Goal: Task Accomplishment & Management: Complete application form

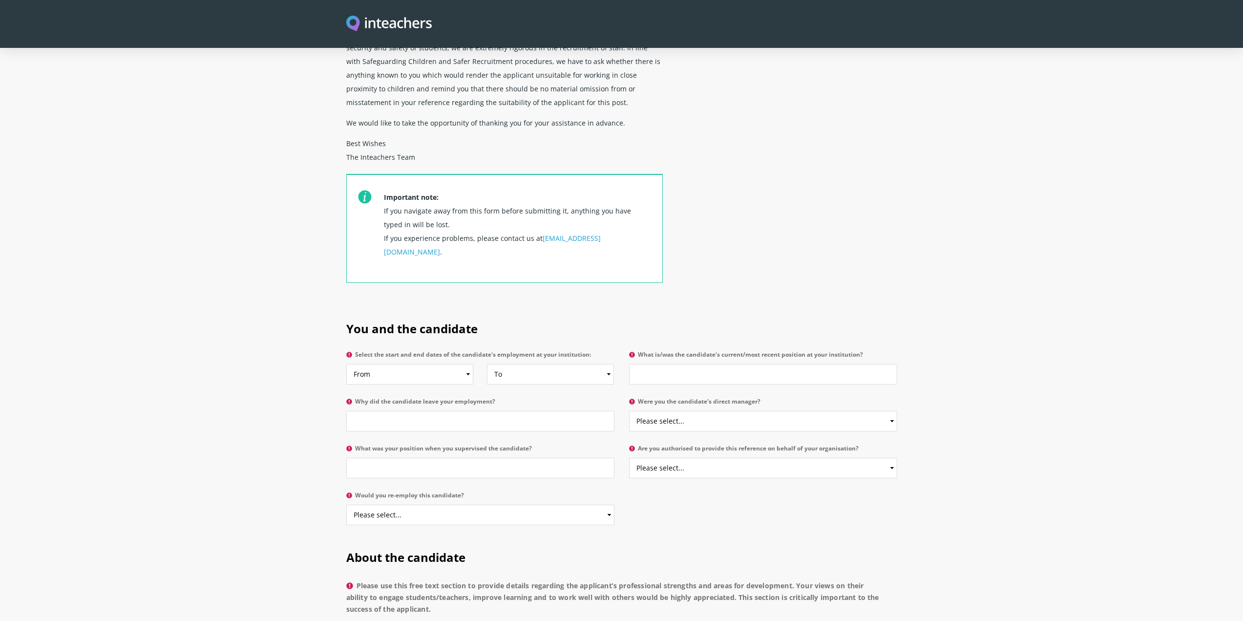
scroll to position [244, 0]
click at [464, 363] on select "From 2025 2024 2023 2022 2021 2020 2019 2018 2017 2016 2015 2014 2013 2012 2011…" at bounding box center [409, 373] width 127 height 21
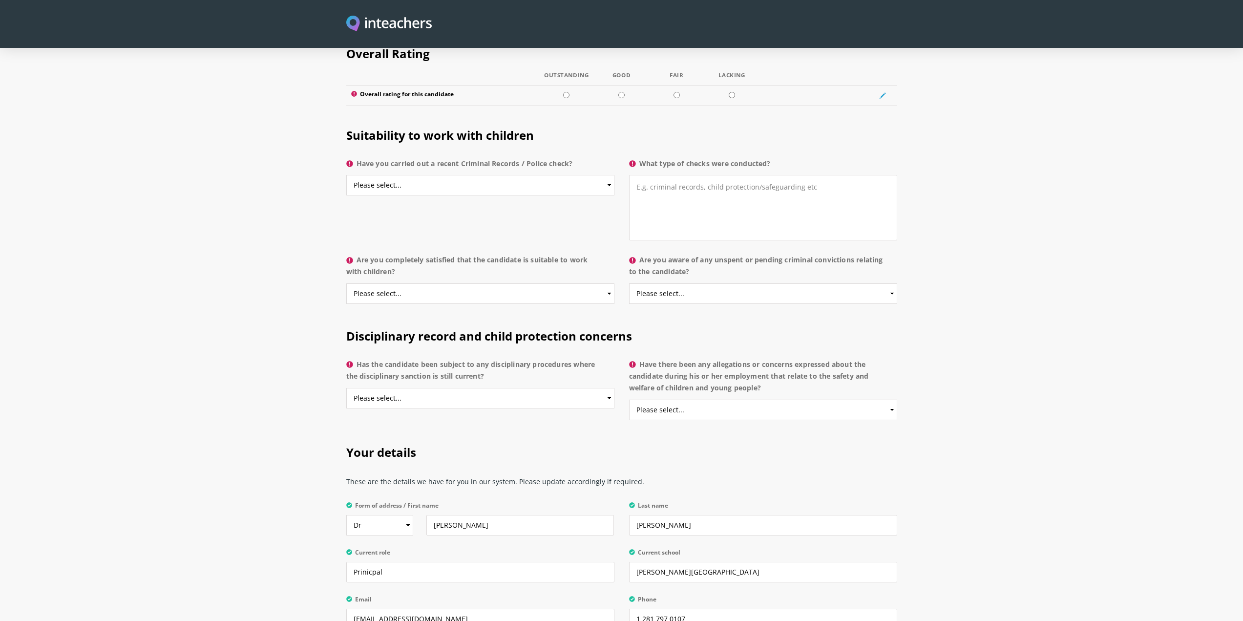
scroll to position [1759, 0]
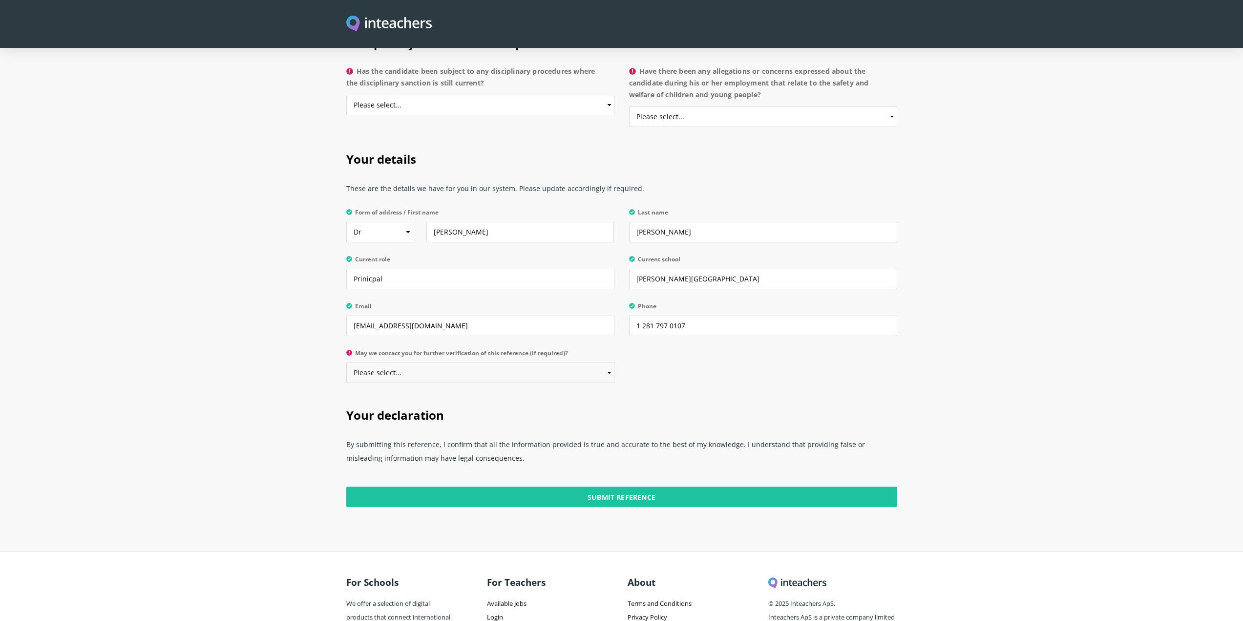
click at [451, 362] on select "Please select... Yes No" at bounding box center [480, 372] width 268 height 21
select select "Yes"
click at [346, 362] on select "Please select... Yes No" at bounding box center [480, 372] width 268 height 21
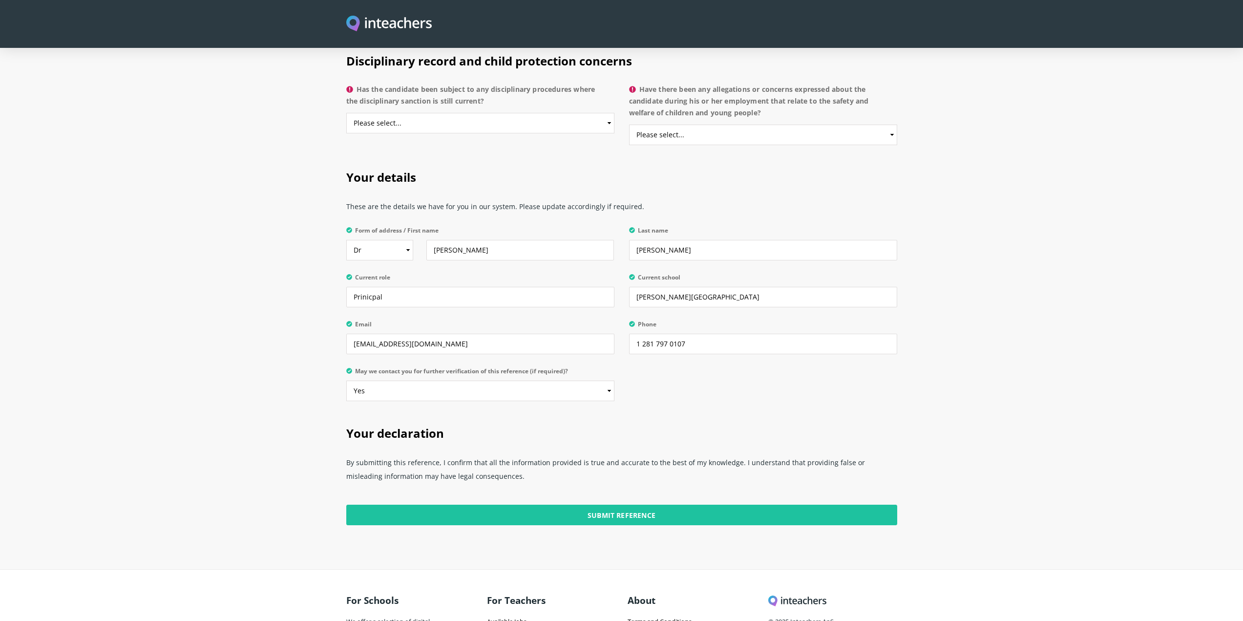
scroll to position [1710, 0]
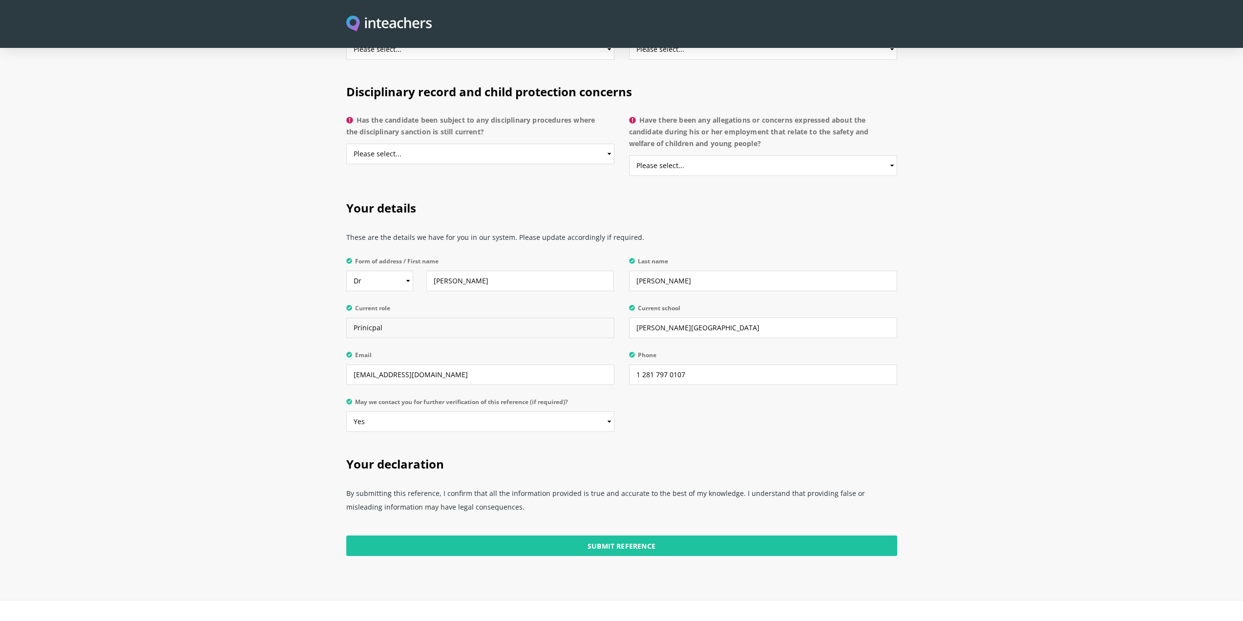
drag, startPoint x: 396, startPoint y: 299, endPoint x: 215, endPoint y: 297, distance: 180.3
click at [215, 297] on section "Your details These are the details we have for you in our system. Please update…" at bounding box center [621, 314] width 1243 height 256
type input "Director of Student Services"
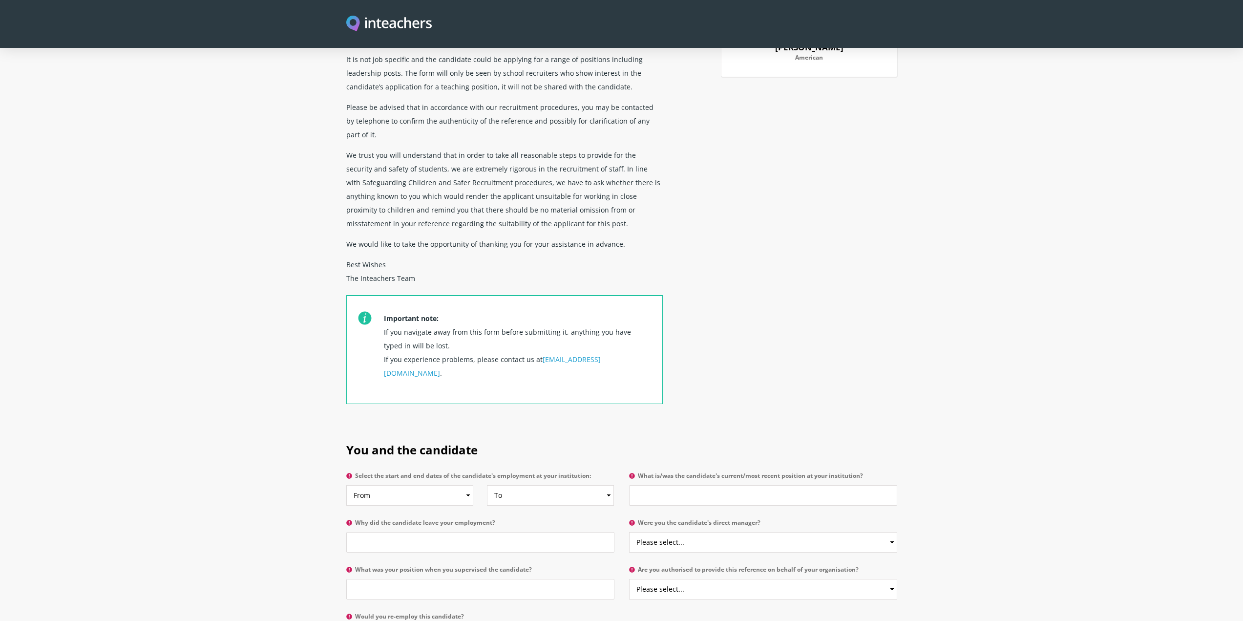
scroll to position [244, 0]
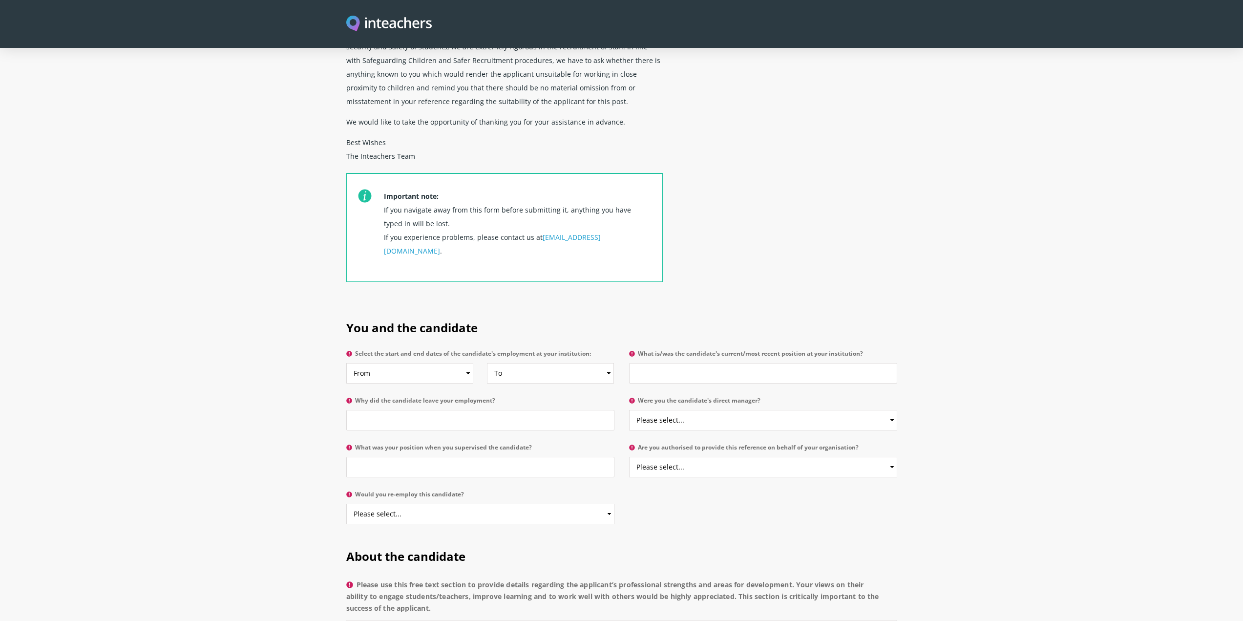
type input "Prosper ISD Central Administration"
click at [467, 363] on select "From 2025 2024 2023 2022 2021 2020 2019 2018 2017 2016 2015 2014 2013 2012 2011…" at bounding box center [409, 373] width 127 height 21
select select "2024"
click at [346, 363] on select "From 2025 2024 2023 2022 2021 2020 2019 2018 2017 2016 2015 2014 2013 2012 2011…" at bounding box center [409, 373] width 127 height 21
click at [594, 363] on select "To Currently 2025 2024 2023 2022 2021 2020 2019 2018 2017 2016 2015 2014 2013 2…" at bounding box center [550, 373] width 127 height 21
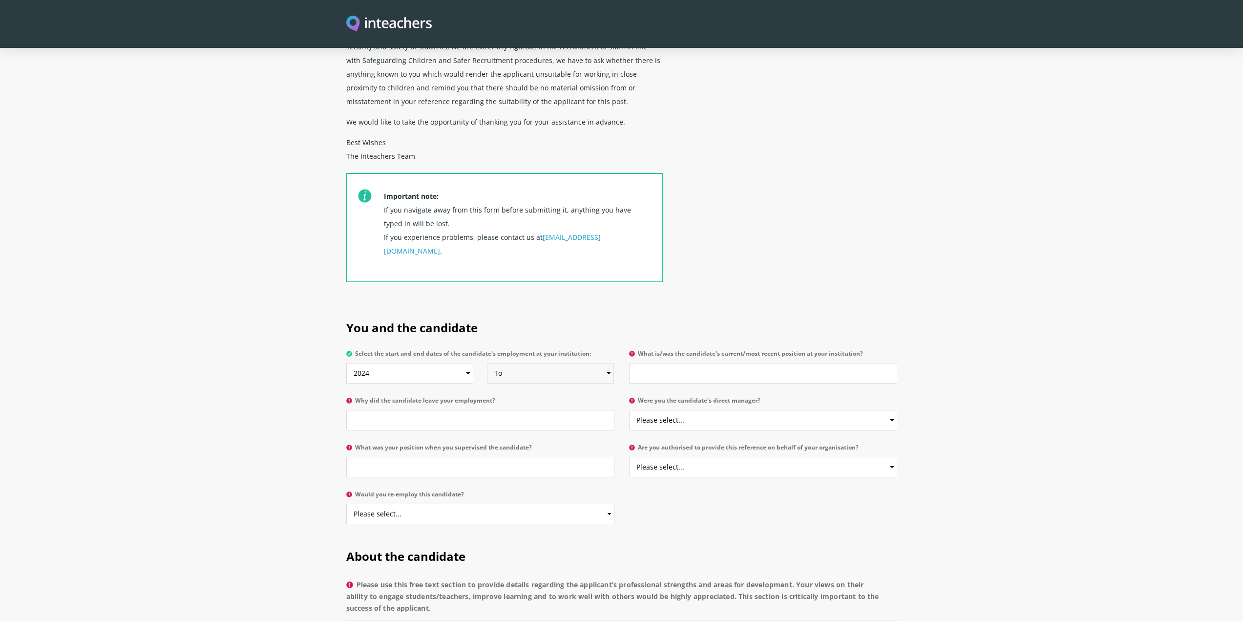
select select
click at [487, 363] on select "To Currently 2025 2024 2023 2022 2021 2020 2019 2018 2017 2016 2015 2014 2013 2…" at bounding box center [550, 373] width 127 height 21
click at [424, 410] on input "Why did the candidate leave your employment?" at bounding box center [480, 420] width 268 height 21
type input "Still employed"
click at [663, 363] on input "What is/was the candidate's current/most recent position at your institution?" at bounding box center [763, 373] width 268 height 21
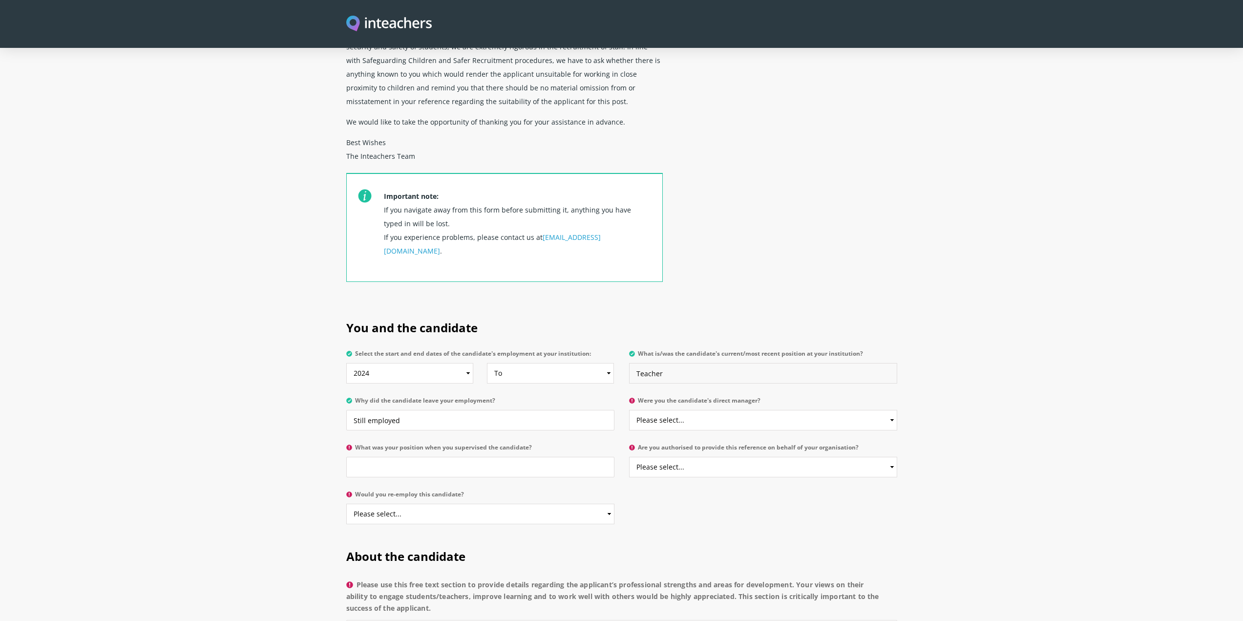
type input "Teacher"
click at [710, 410] on select "Please select... Yes No" at bounding box center [763, 420] width 268 height 21
select select "Yes"
click at [629, 410] on select "Please select... Yes No" at bounding box center [763, 420] width 268 height 21
click at [415, 451] on p "What was your position when you supervised the candidate?" at bounding box center [484, 463] width 276 height 47
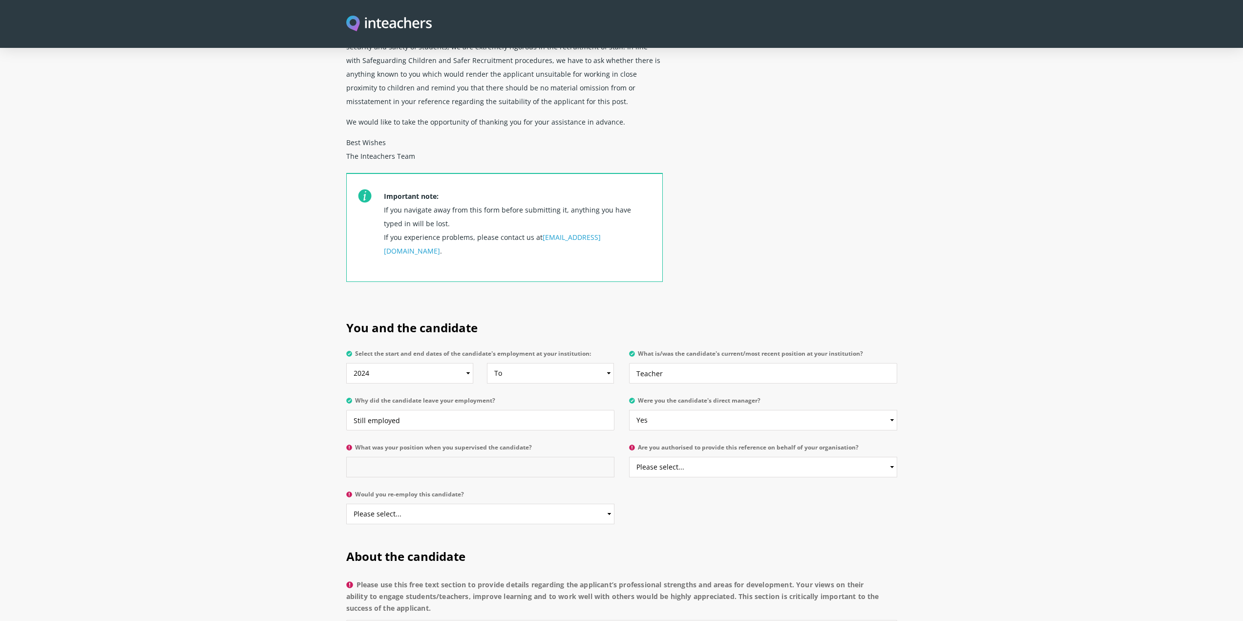
click at [413, 457] on input "What was your position when you supervised the candidate?" at bounding box center [480, 467] width 268 height 21
type input "Principal"
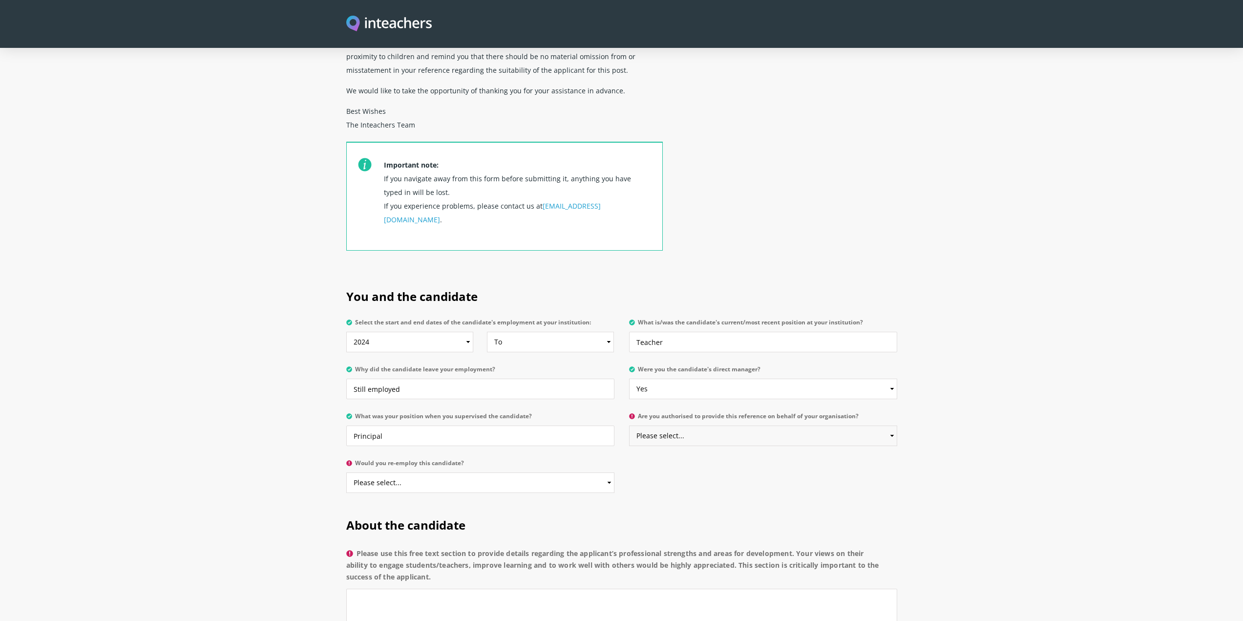
scroll to position [293, 0]
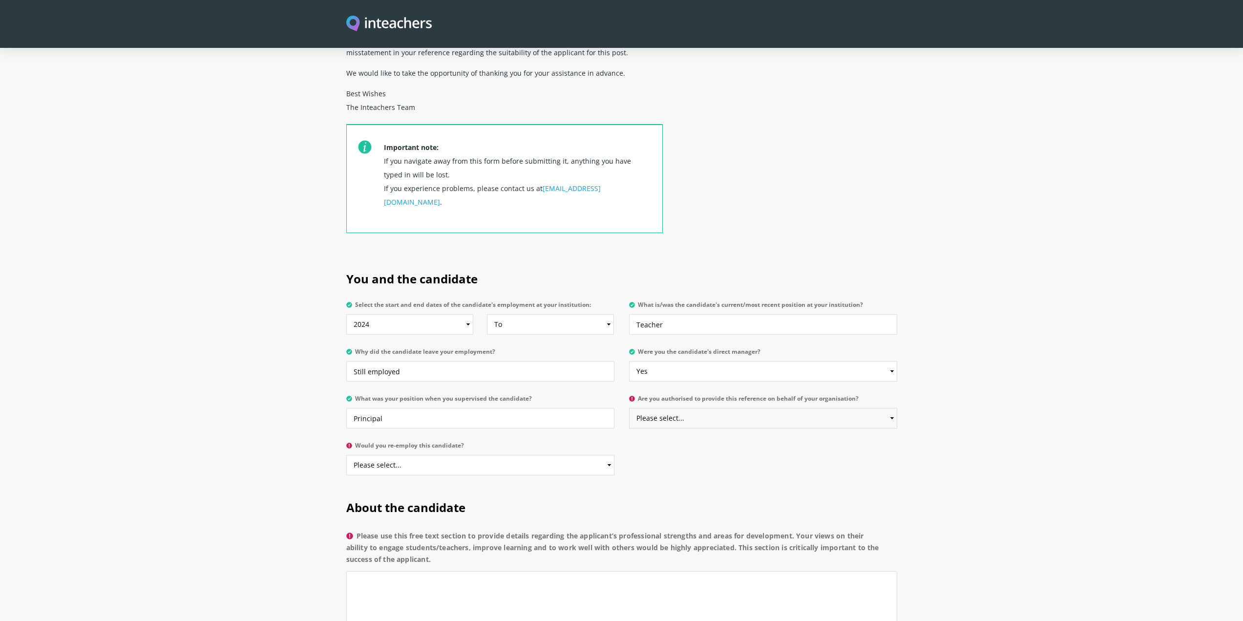
click at [669, 408] on select "Please select... Yes No" at bounding box center [763, 418] width 268 height 21
select select "Yes"
click at [629, 408] on select "Please select... Yes No" at bounding box center [763, 418] width 268 height 21
click at [416, 455] on select "Please select... Yes No" at bounding box center [480, 465] width 268 height 21
select select "Yes"
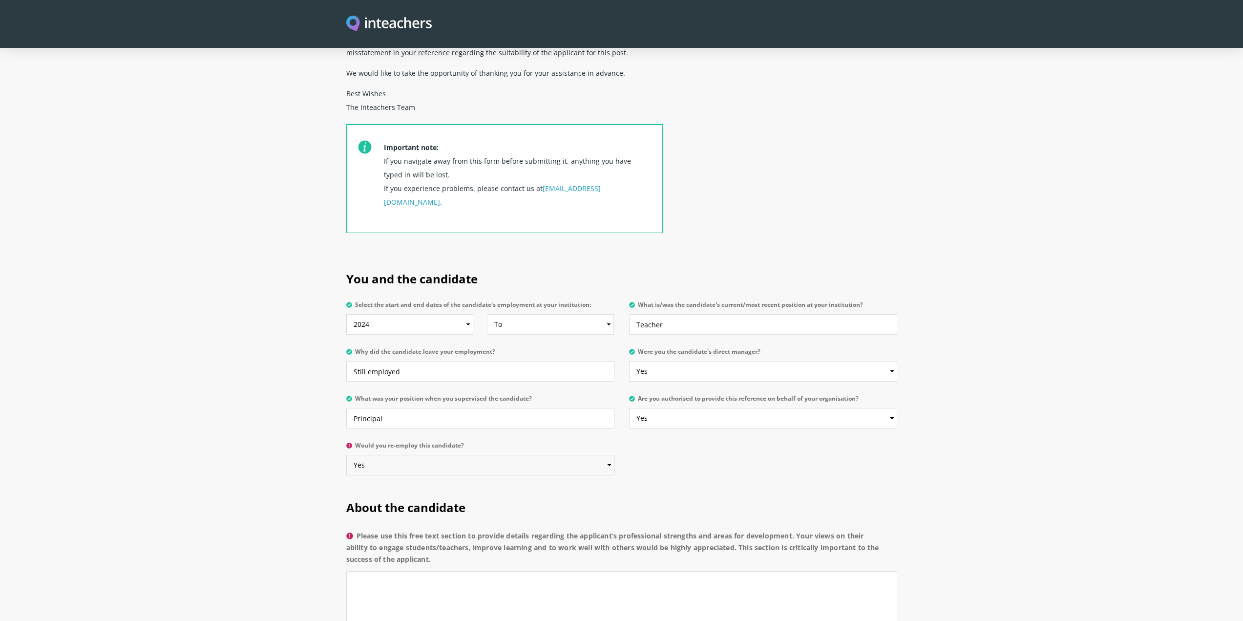
click at [346, 455] on select "Please select... Yes No" at bounding box center [480, 465] width 268 height 21
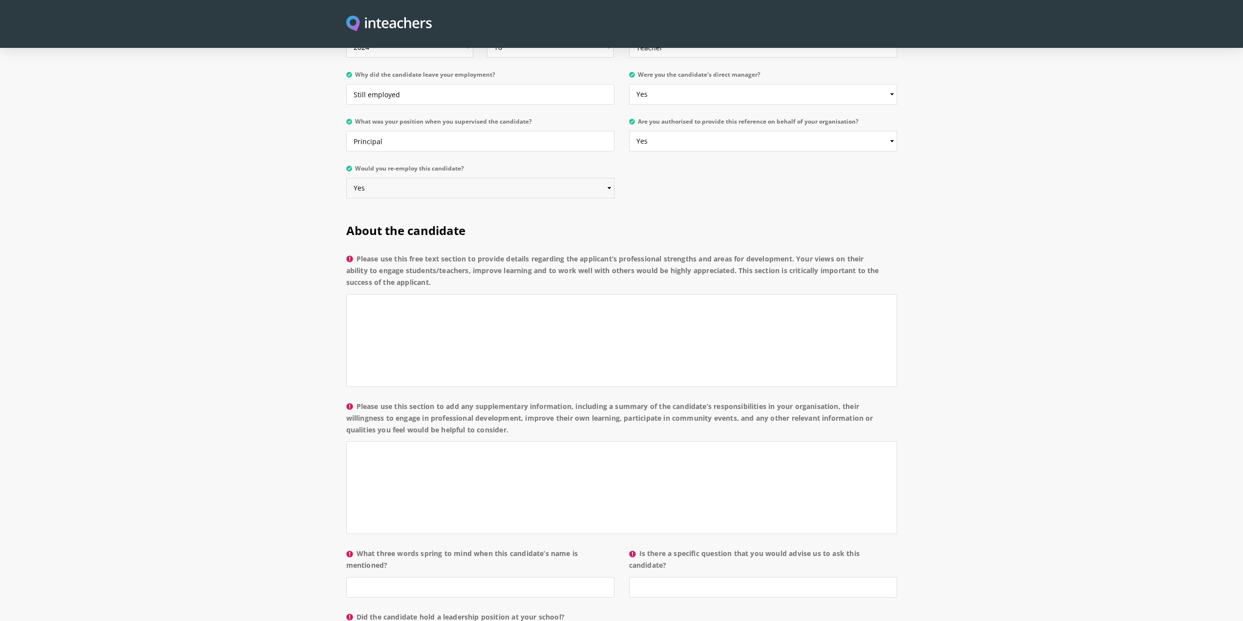
scroll to position [586, 0]
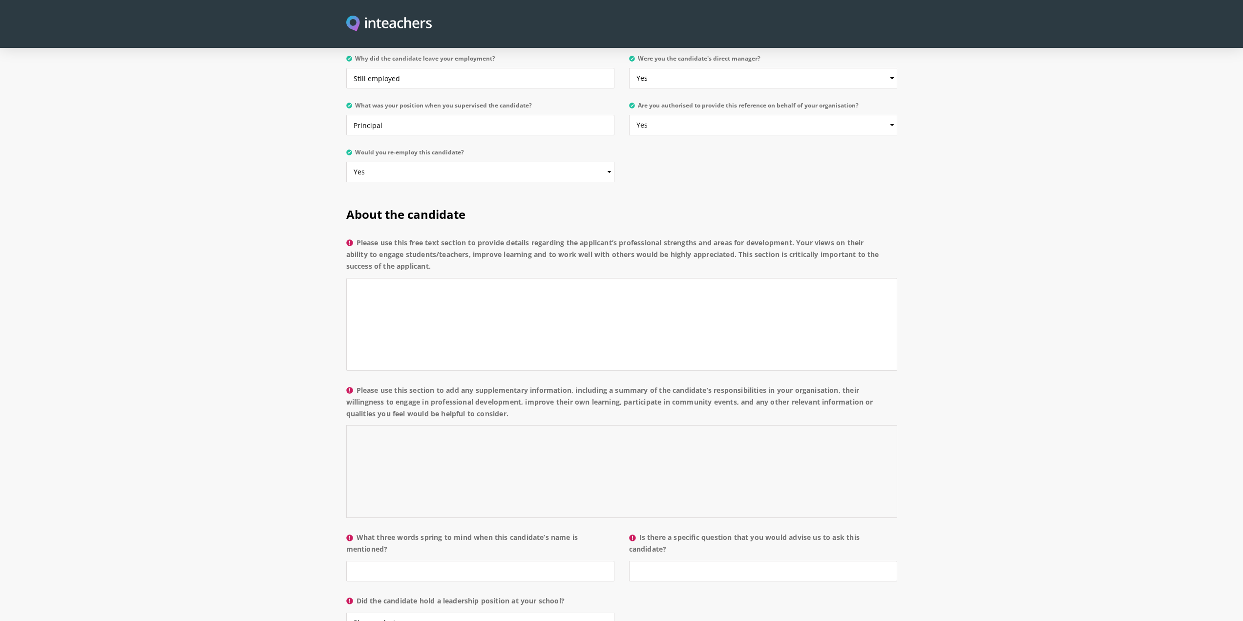
click at [397, 430] on textarea "Please use this section to add any supplementary information, including a summa…" at bounding box center [621, 471] width 551 height 93
type textarea "[PERSON_NAME] was responsible for teacher grade level content for first grade s…"
click at [430, 278] on textarea "Please use this free text section to provide details regarding the applicant’s …" at bounding box center [621, 324] width 551 height 93
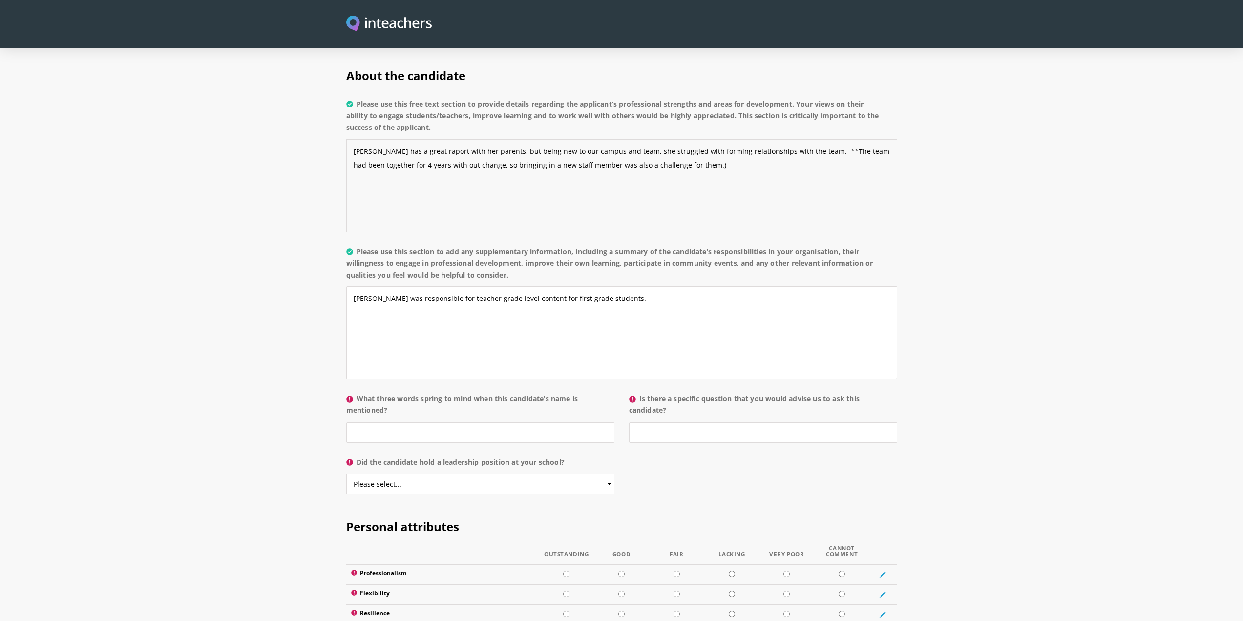
scroll to position [928, 0]
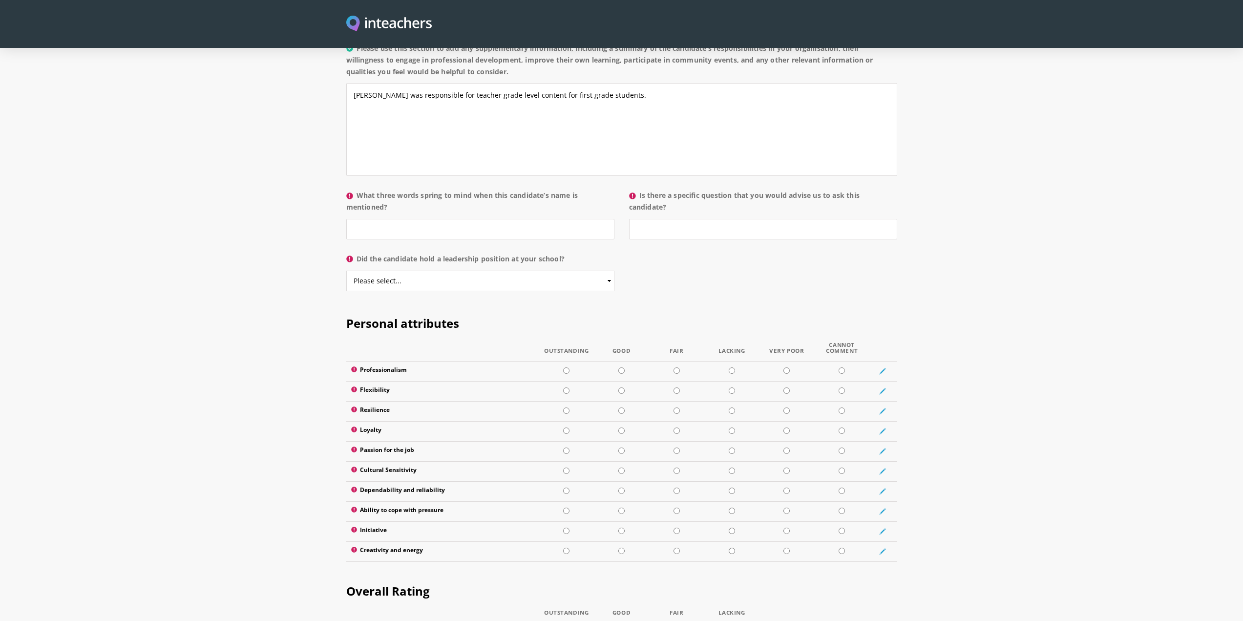
type textarea "[PERSON_NAME] has a great raport with her parents, but being new to our campus …"
click at [395, 219] on input "What three words spring to mind when this candidate’s name is mentioned?" at bounding box center [480, 229] width 268 height 21
click at [686, 219] on input "Is there a specific question that you would advise us to ask this candidate?" at bounding box center [763, 229] width 268 height 21
type input "no"
click at [382, 219] on input "What three words spring to mind when this candidate’s name is mentioned?" at bounding box center [480, 229] width 268 height 21
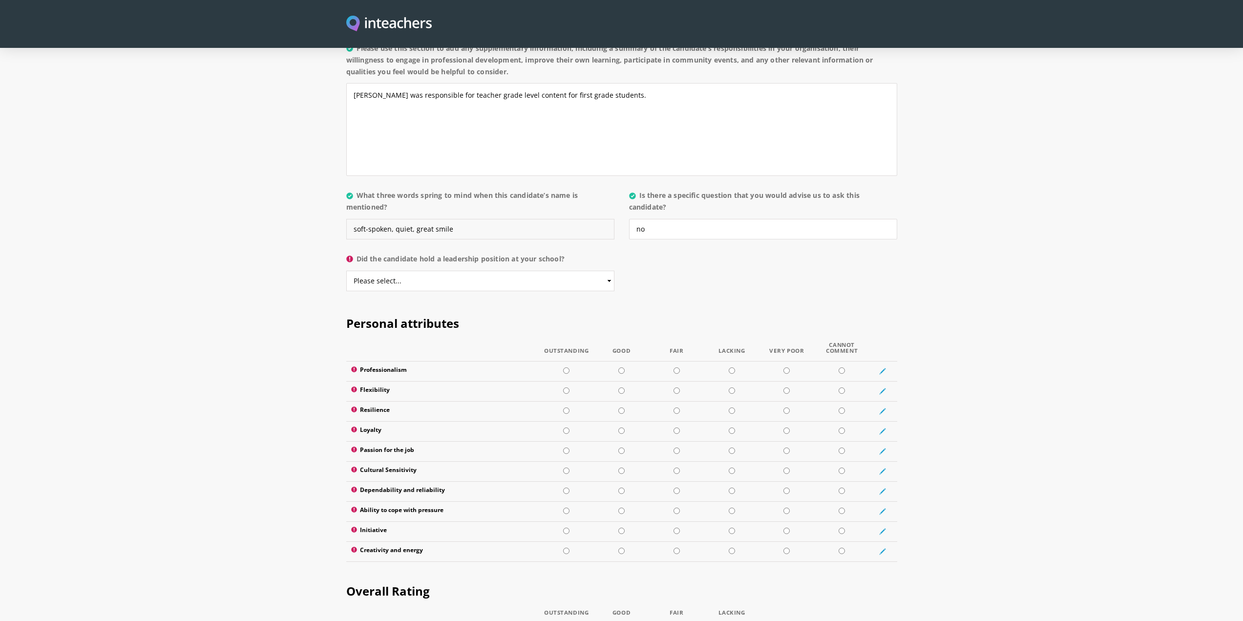
type input "soft-spoken, quiet, great smile"
click at [437, 271] on select "Please select... Yes No" at bounding box center [480, 281] width 268 height 21
select select "No"
click at [346, 271] on select "Please select... Yes No" at bounding box center [480, 281] width 268 height 21
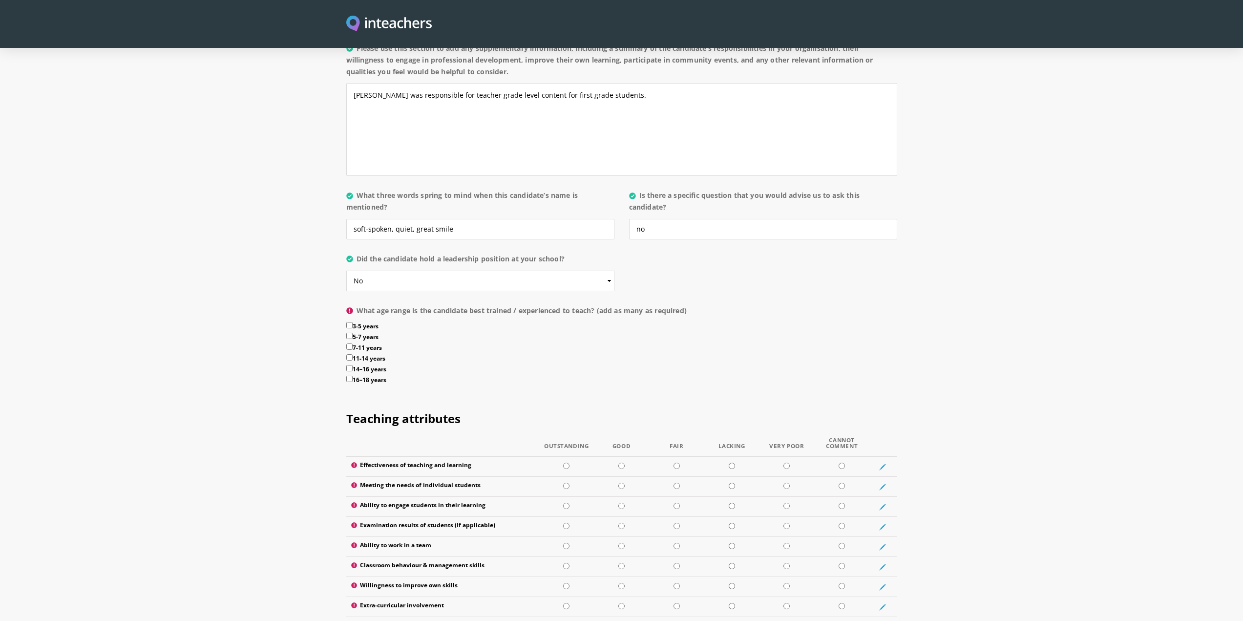
drag, startPoint x: 351, startPoint y: 309, endPoint x: 360, endPoint y: 305, distance: 9.9
click at [352, 333] on input "5-7 years" at bounding box center [349, 336] width 6 height 6
checkbox input "true"
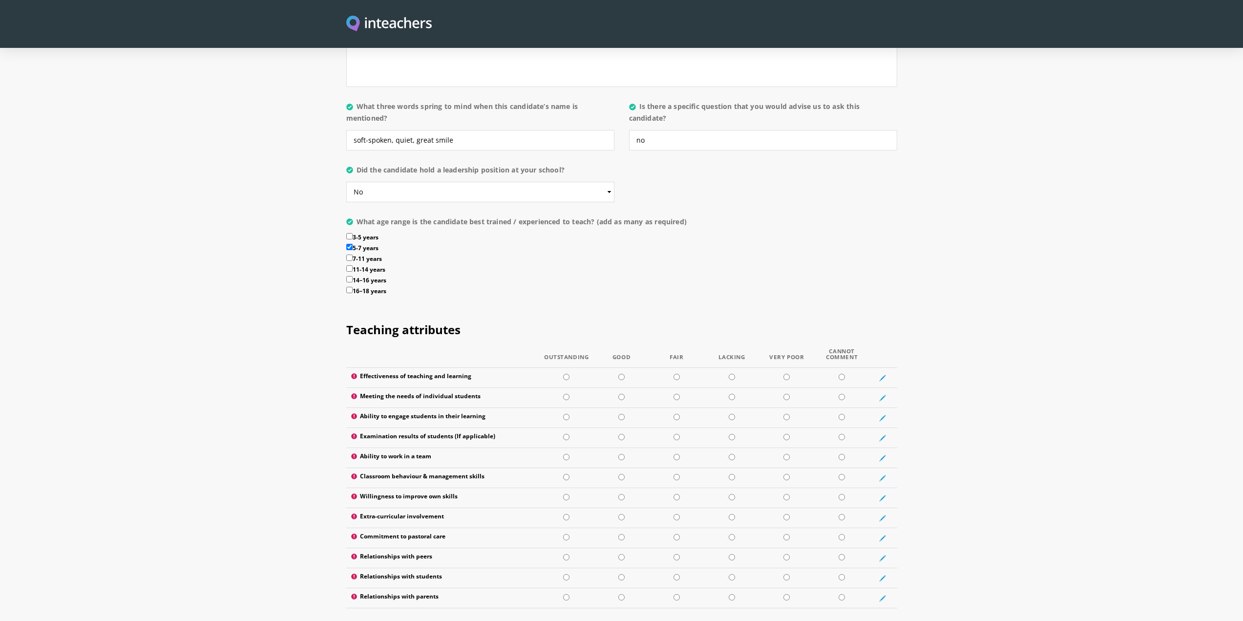
scroll to position [1172, 0]
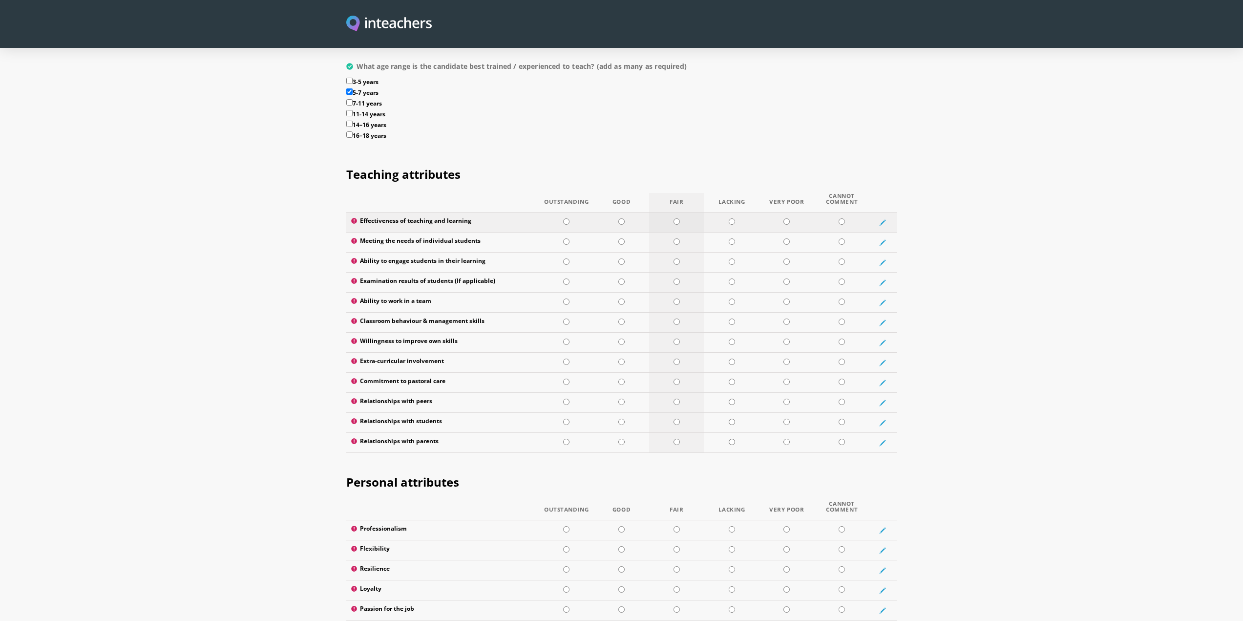
click at [678, 218] on input "radio" at bounding box center [677, 221] width 6 height 6
radio input "true"
click at [679, 238] on input "radio" at bounding box center [677, 241] width 6 height 6
radio input "true"
click at [677, 258] on input "radio" at bounding box center [677, 261] width 6 height 6
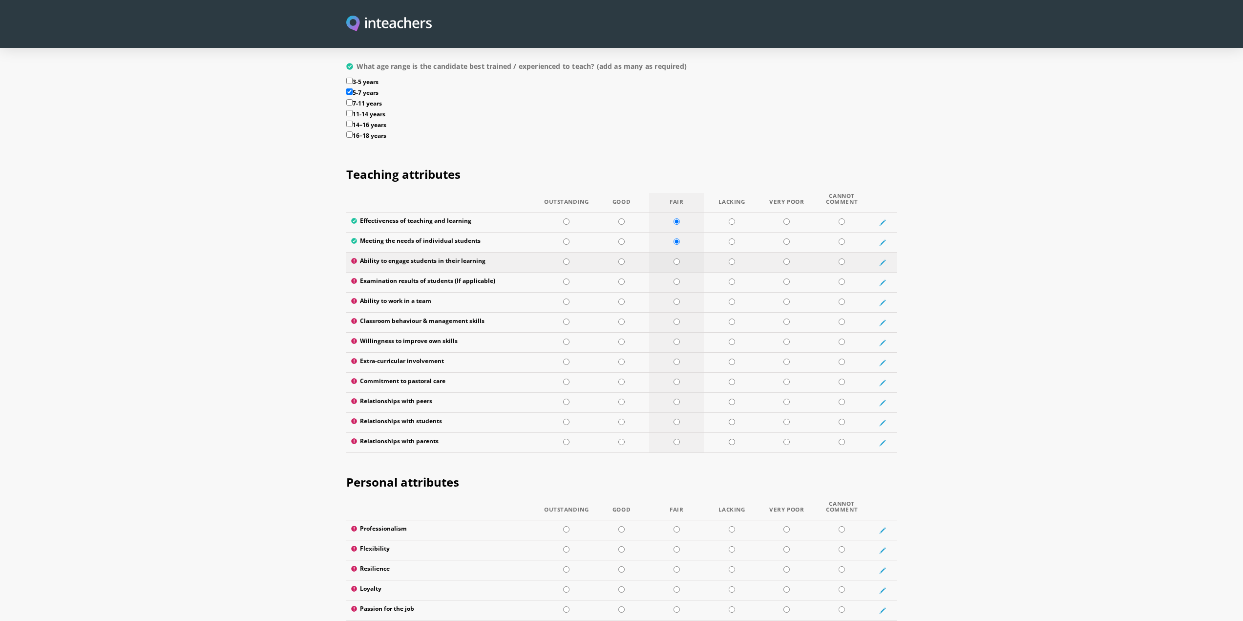
radio input "true"
click at [678, 278] on input "radio" at bounding box center [677, 281] width 6 height 6
radio input "true"
click at [676, 298] on input "radio" at bounding box center [677, 301] width 6 height 6
radio input "true"
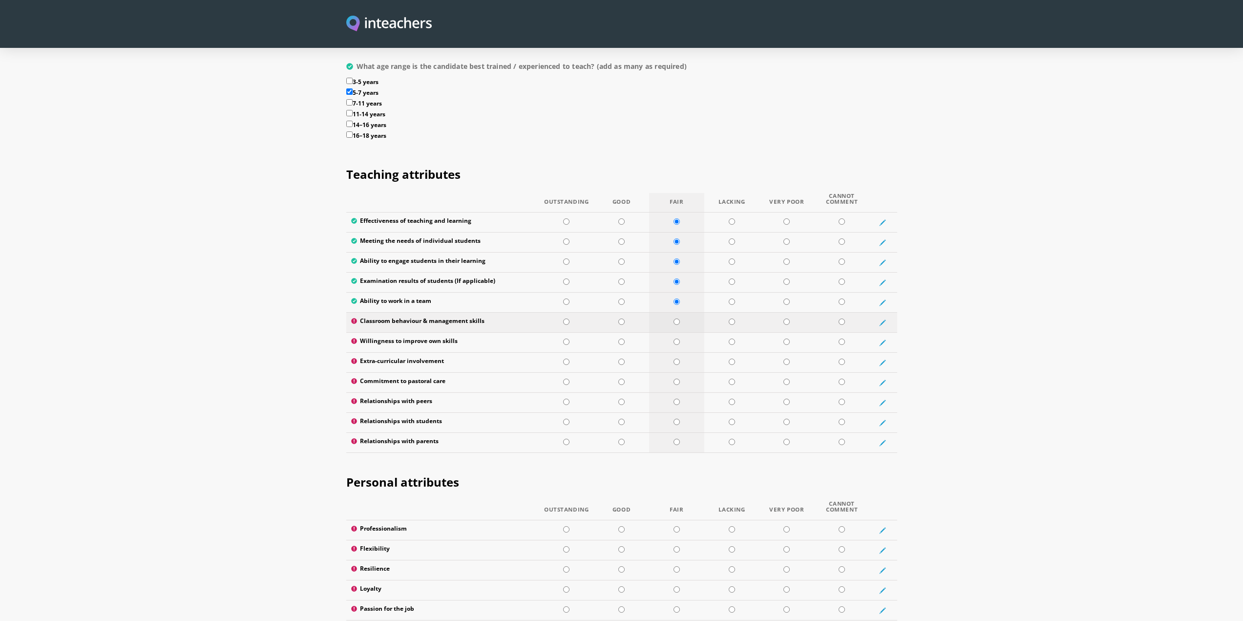
click at [674, 318] on input "radio" at bounding box center [677, 321] width 6 height 6
radio input "true"
click at [623, 318] on input "radio" at bounding box center [621, 321] width 6 height 6
radio input "true"
click at [620, 339] on input "radio" at bounding box center [621, 342] width 6 height 6
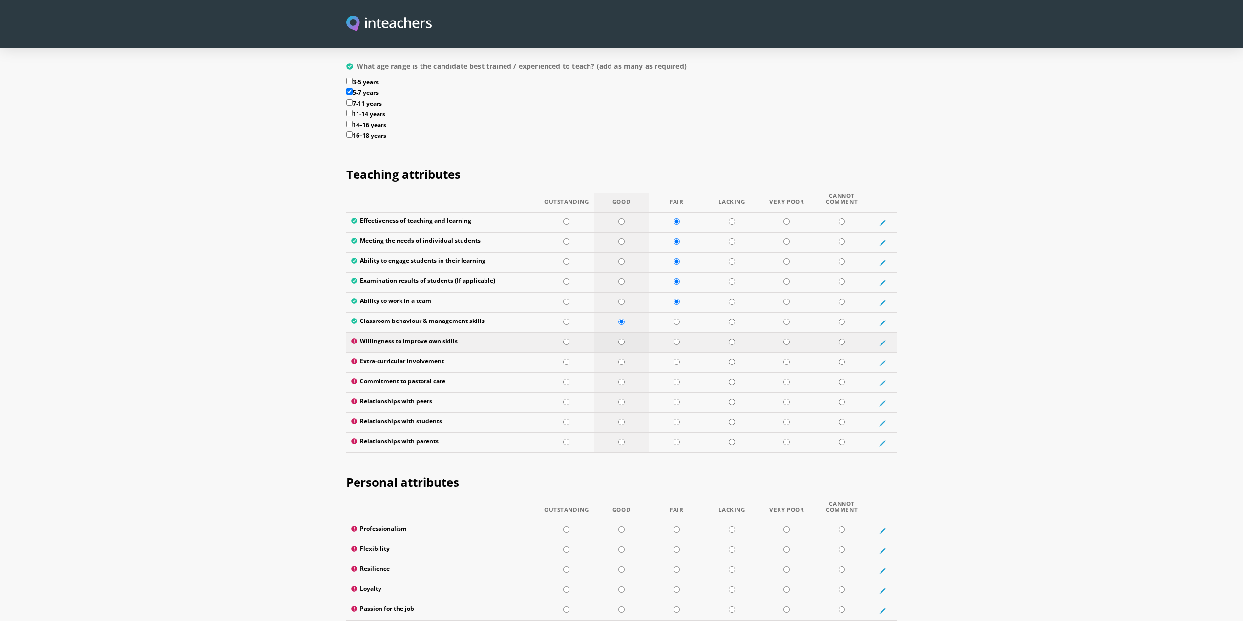
radio input "true"
click at [675, 359] on input "radio" at bounding box center [677, 362] width 6 height 6
radio input "true"
click at [839, 379] on input "radio" at bounding box center [842, 382] width 6 height 6
radio input "true"
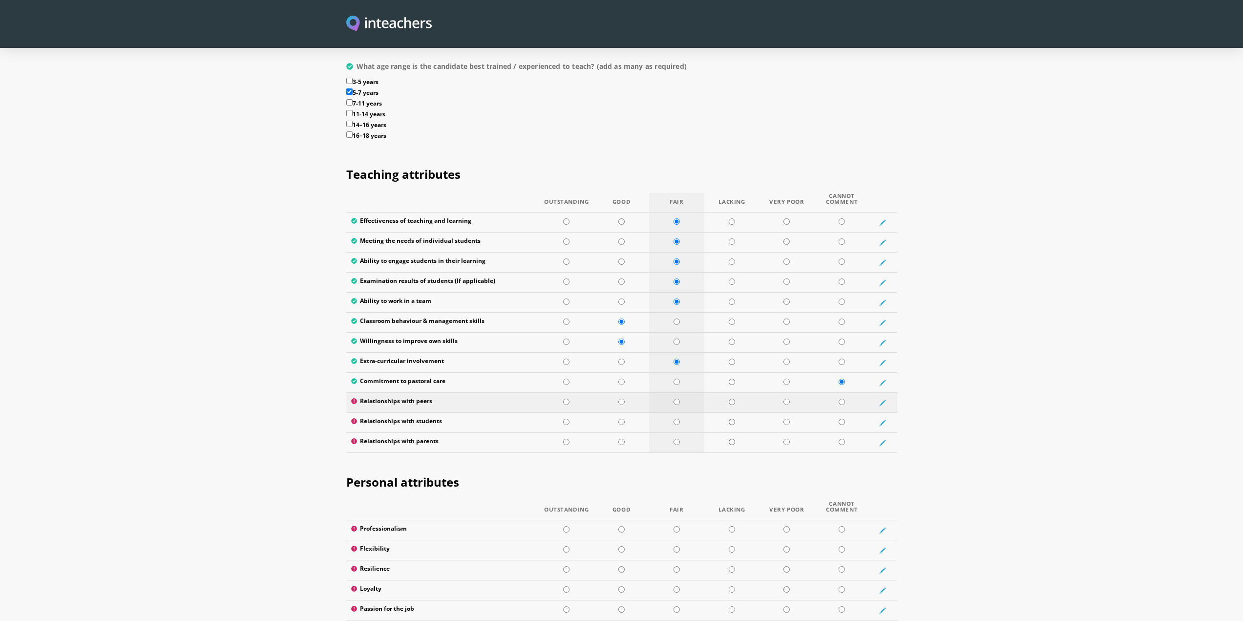
click at [680, 393] on td at bounding box center [676, 403] width 55 height 20
radio input "true"
click at [561, 413] on td at bounding box center [566, 423] width 55 height 20
radio input "true"
click at [567, 439] on input "radio" at bounding box center [566, 442] width 6 height 6
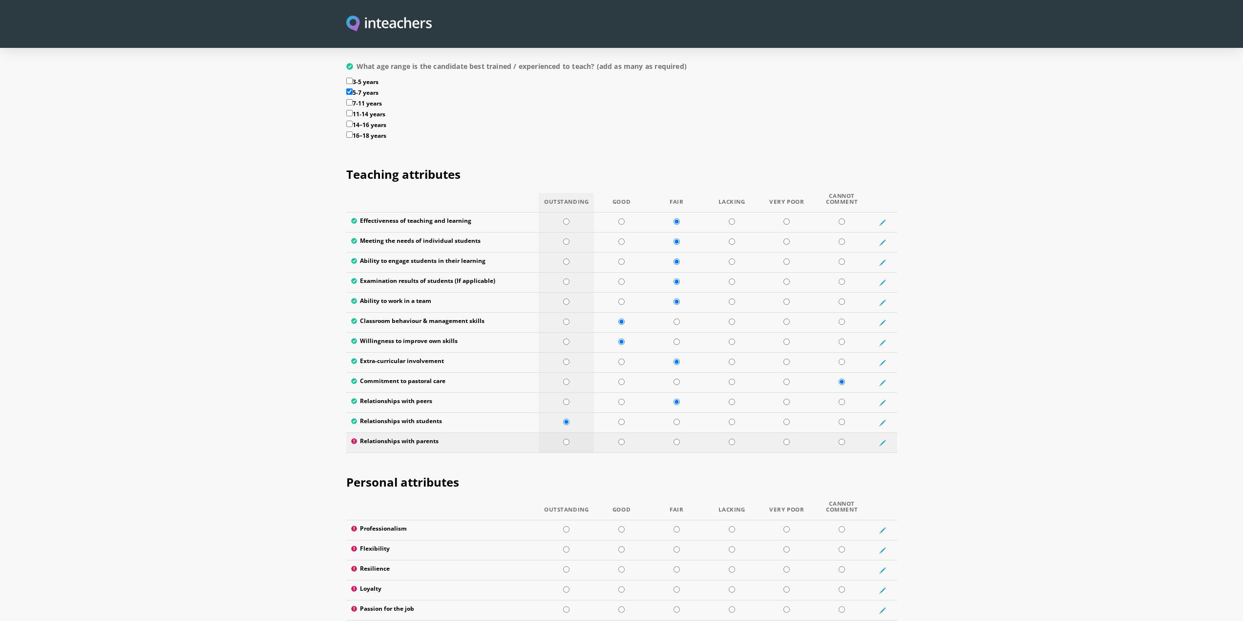
radio input "true"
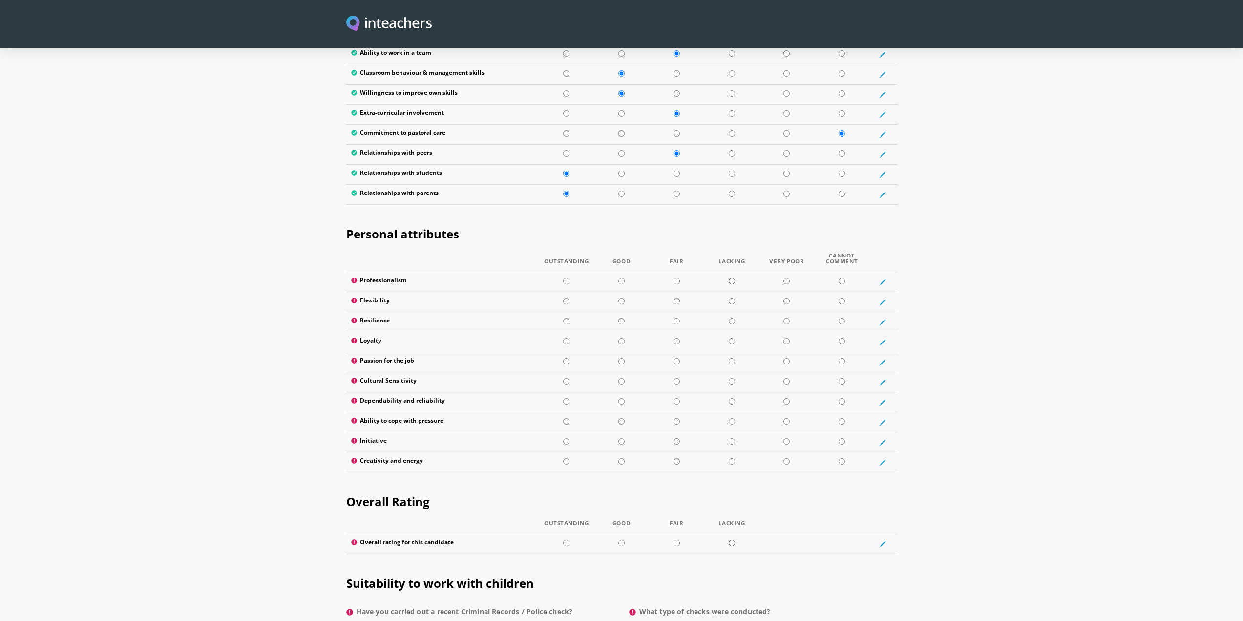
scroll to position [1417, 0]
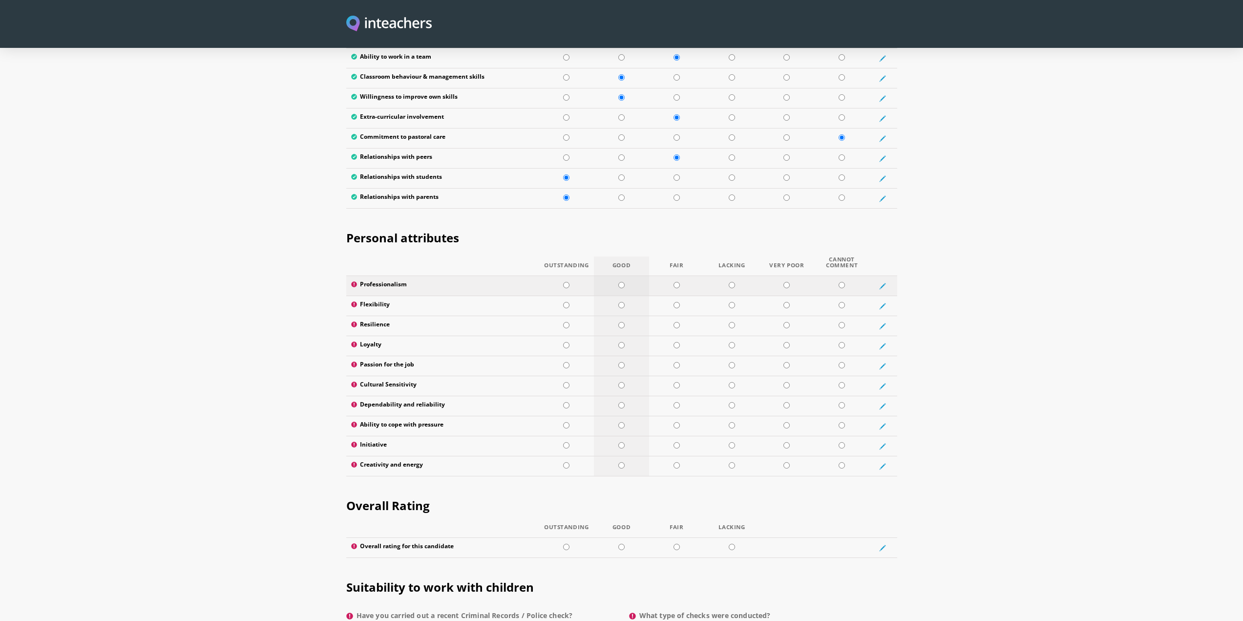
click at [621, 282] on input "radio" at bounding box center [621, 285] width 6 height 6
radio input "true"
click at [623, 296] on td at bounding box center [621, 306] width 55 height 20
radio input "true"
click at [621, 322] on input "radio" at bounding box center [621, 325] width 6 height 6
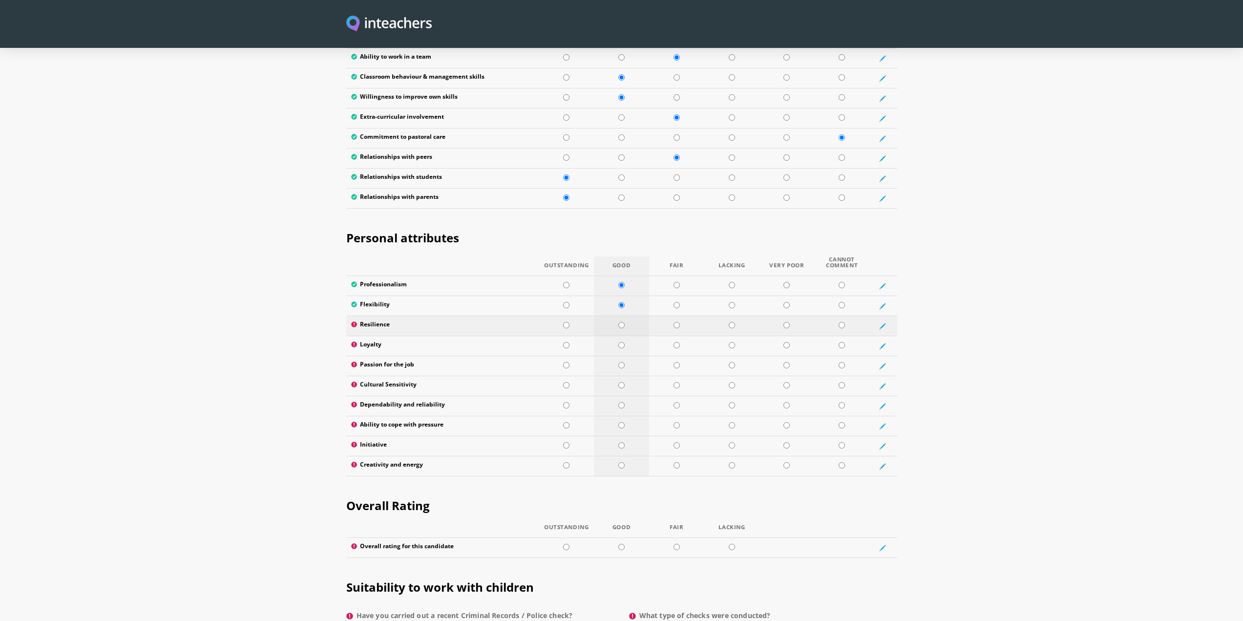
radio input "true"
drag, startPoint x: 622, startPoint y: 311, endPoint x: 622, endPoint y: 317, distance: 6.4
click at [623, 336] on td at bounding box center [621, 346] width 55 height 20
radio input "true"
click at [625, 356] on td at bounding box center [621, 366] width 55 height 20
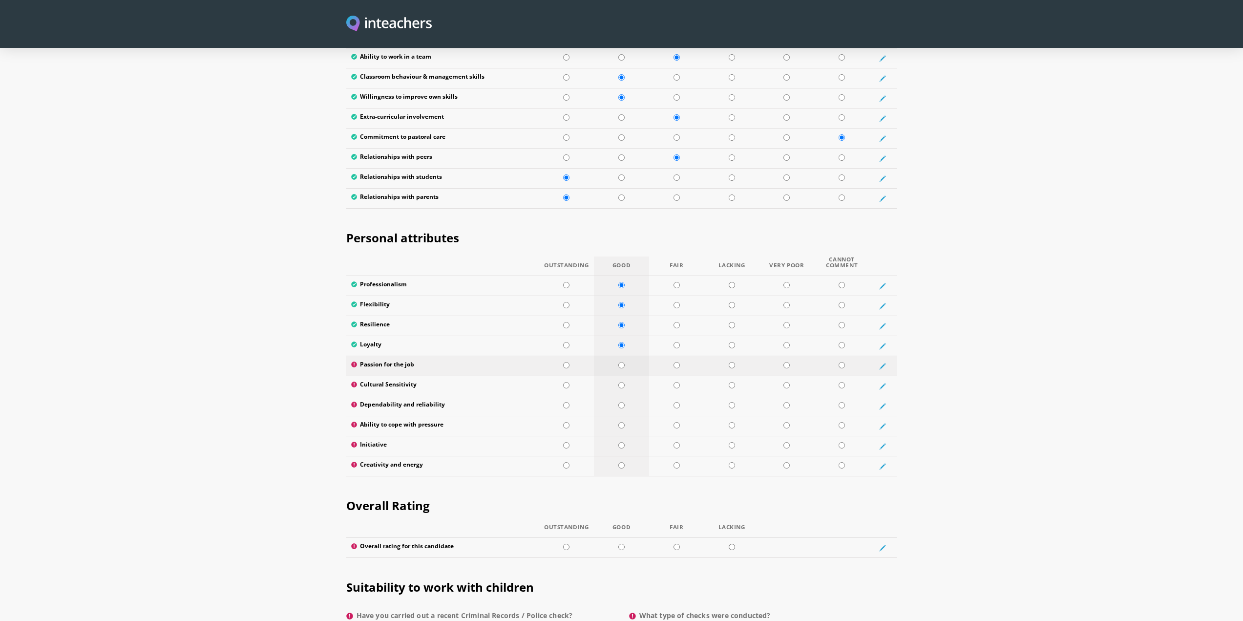
radio input "true"
click at [622, 382] on input "radio" at bounding box center [621, 385] width 6 height 6
radio input "true"
click at [622, 396] on td at bounding box center [621, 406] width 55 height 20
radio input "true"
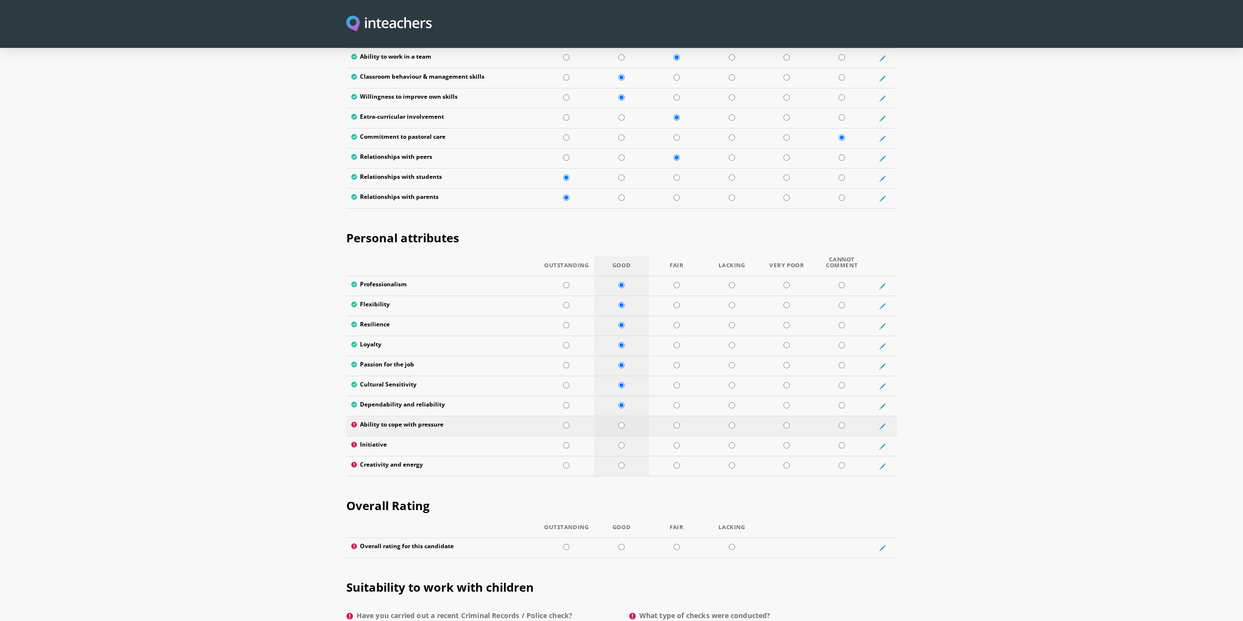
click at [619, 422] on input "radio" at bounding box center [621, 425] width 6 height 6
radio input "true"
click at [621, 436] on td at bounding box center [621, 446] width 55 height 20
radio input "true"
click at [622, 462] on input "radio" at bounding box center [621, 465] width 6 height 6
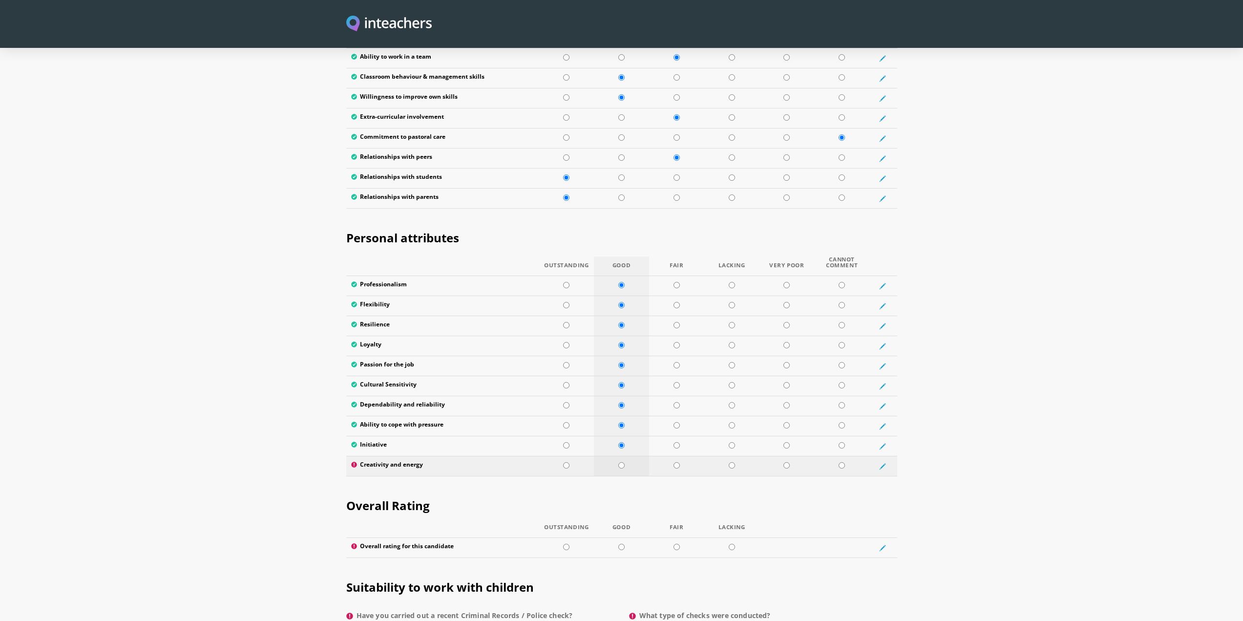
radio input "true"
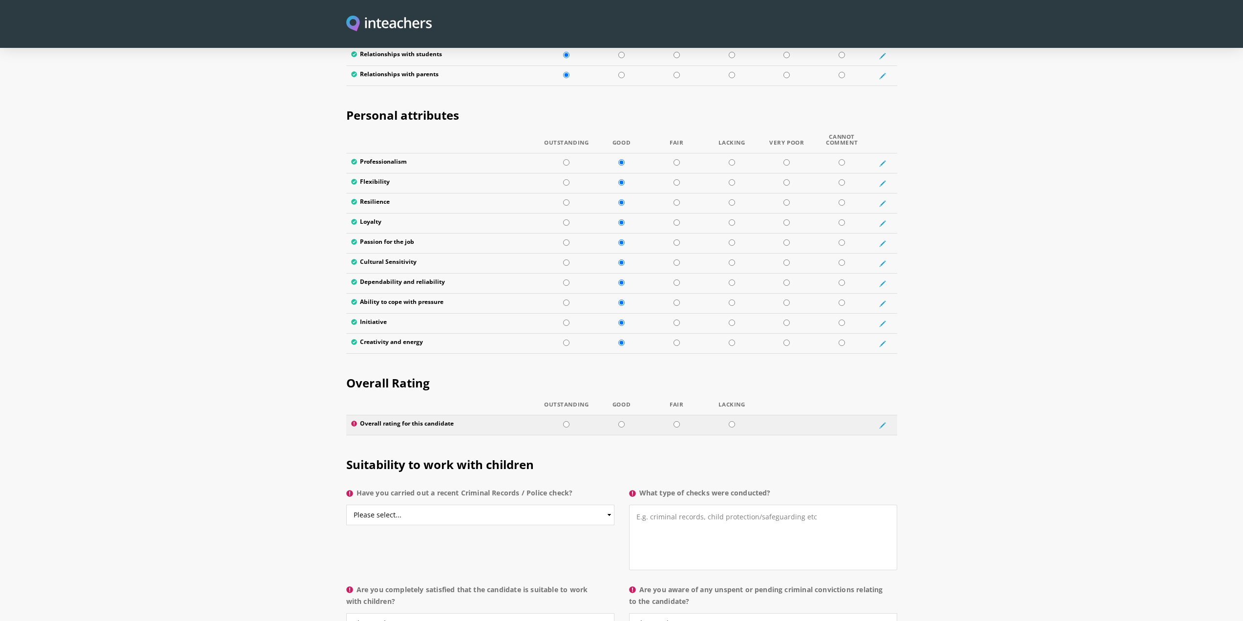
scroll to position [1563, 0]
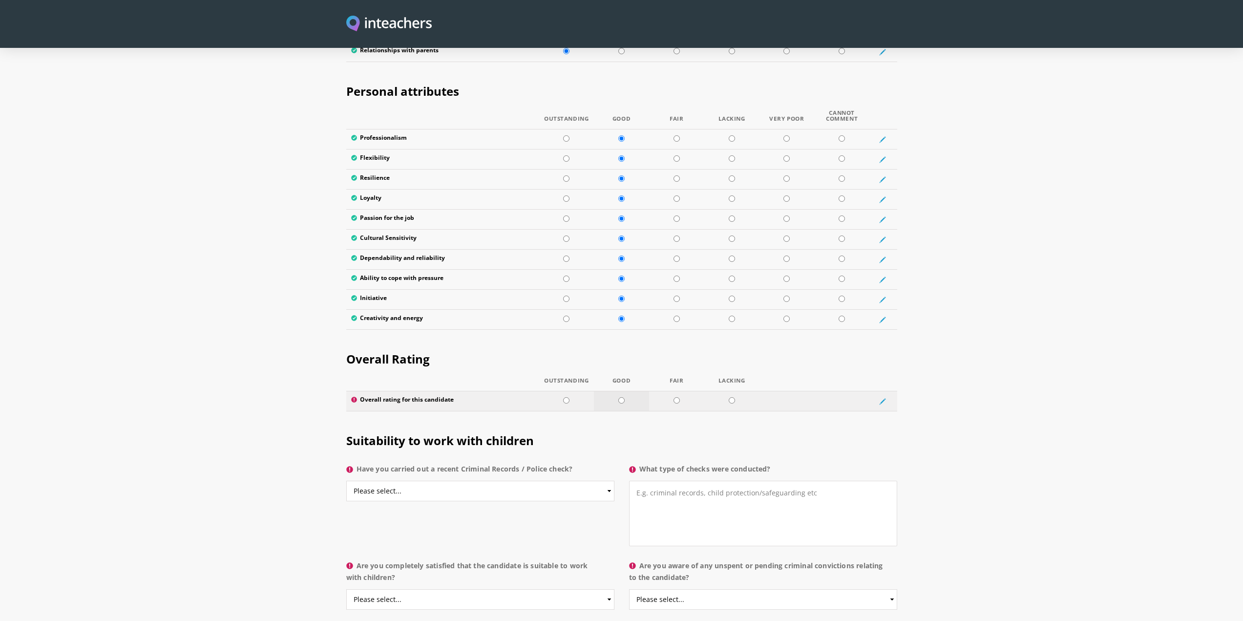
click at [620, 397] on input "radio" at bounding box center [621, 400] width 6 height 6
radio input "true"
click at [408, 481] on select "Please select... Yes No Do not know" at bounding box center [480, 491] width 268 height 21
select select "No"
click at [346, 481] on select "Please select... Yes No Do not know" at bounding box center [480, 491] width 268 height 21
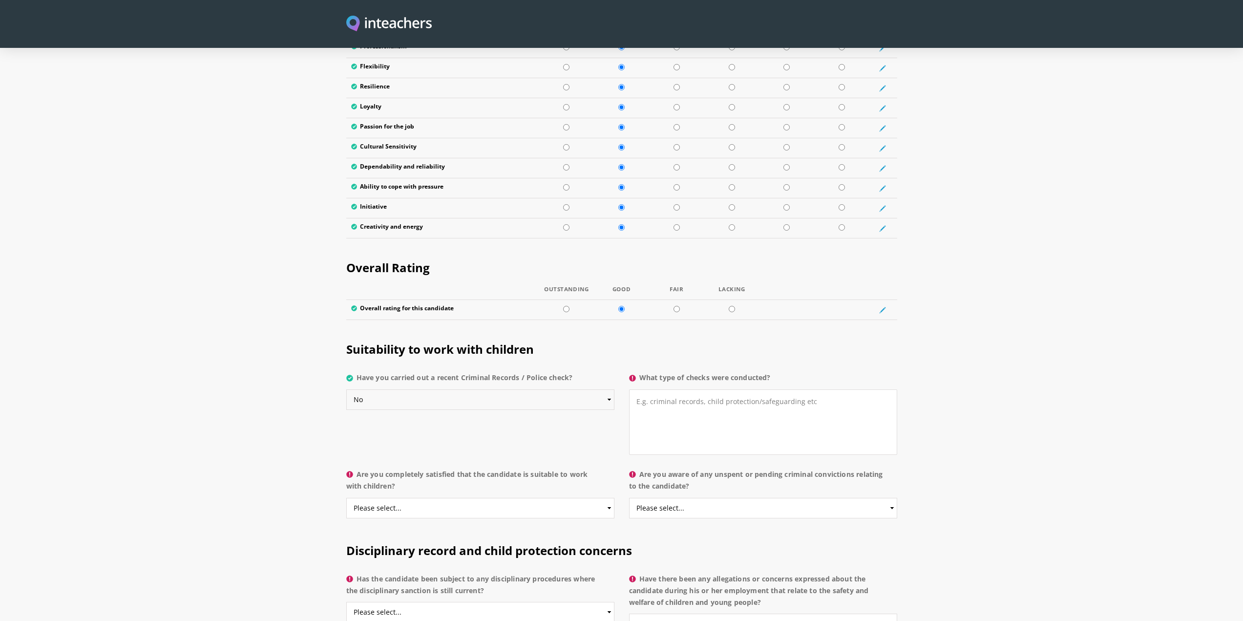
scroll to position [1661, 0]
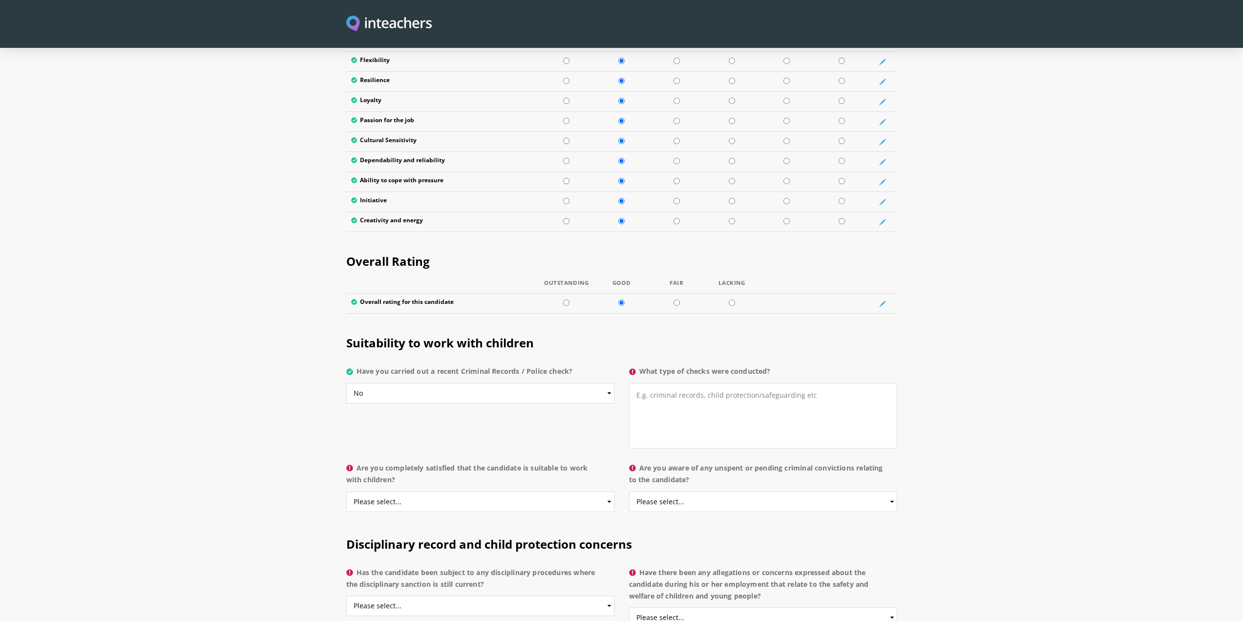
click at [615, 382] on p "Have you carried out a recent Criminal Records / Police check? Please select...…" at bounding box center [484, 387] width 276 height 52
click at [685, 383] on textarea "What type of checks were conducted?" at bounding box center [763, 415] width 268 height 65
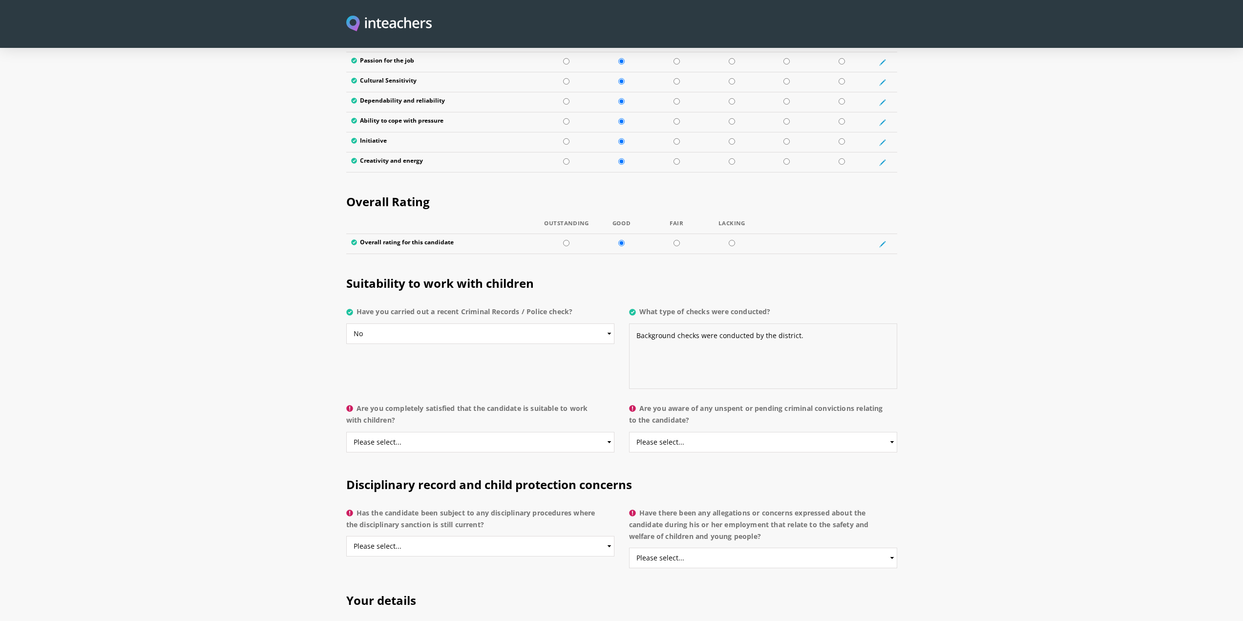
scroll to position [1807, 0]
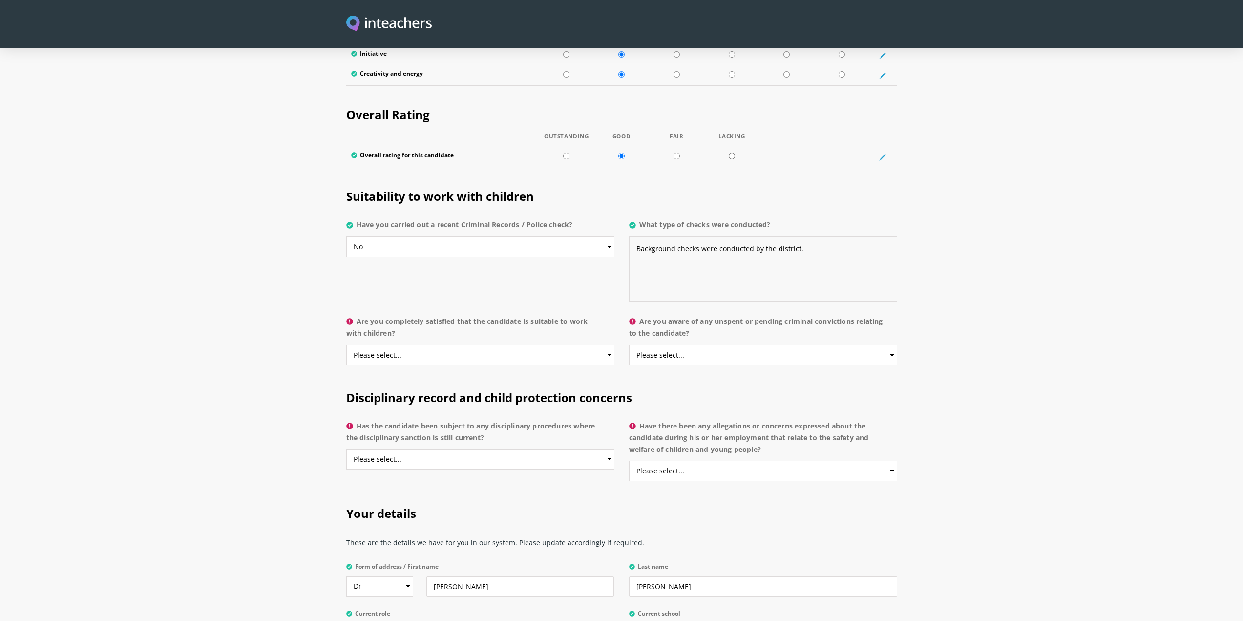
type textarea "Background checks were conducted by the district."
click at [435, 345] on select "Please select... Yes No Do not know" at bounding box center [480, 355] width 268 height 21
select select "Yes"
click at [346, 345] on select "Please select... Yes No Do not know" at bounding box center [480, 355] width 268 height 21
click at [679, 345] on select "Please select... Yes No Do not know" at bounding box center [763, 355] width 268 height 21
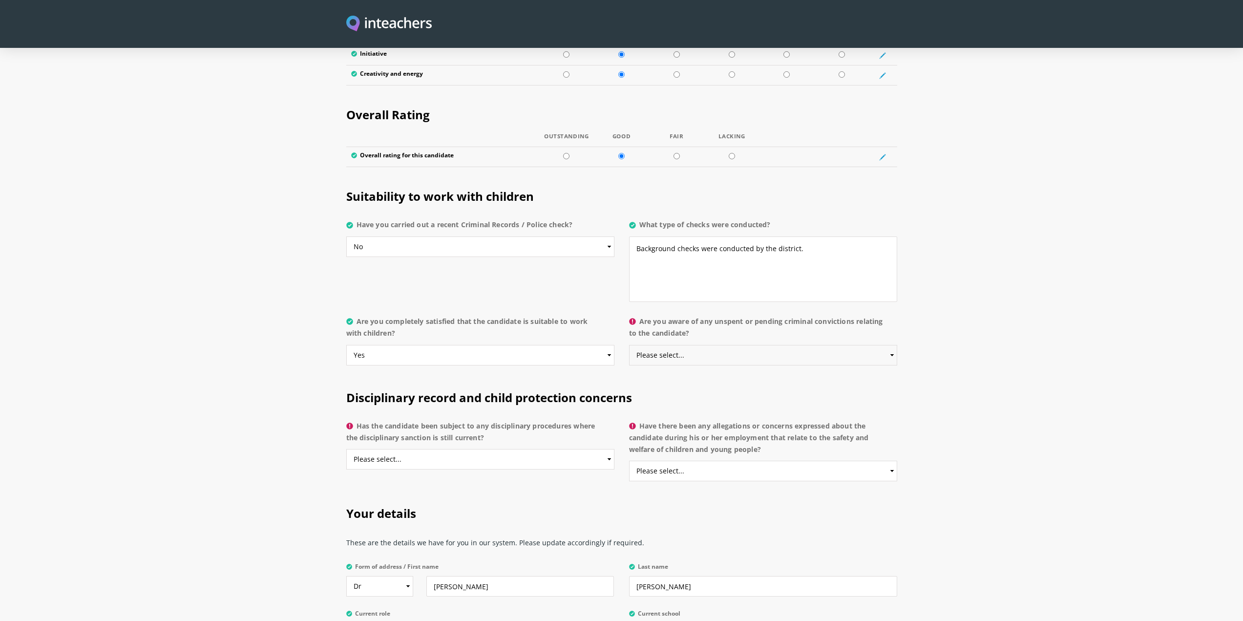
select select "No"
click at [629, 345] on select "Please select... Yes No Do not know" at bounding box center [763, 355] width 268 height 21
click at [468, 449] on select "Please select... Yes No Do not know" at bounding box center [480, 459] width 268 height 21
select select "No"
click at [346, 449] on select "Please select... Yes No Do not know" at bounding box center [480, 459] width 268 height 21
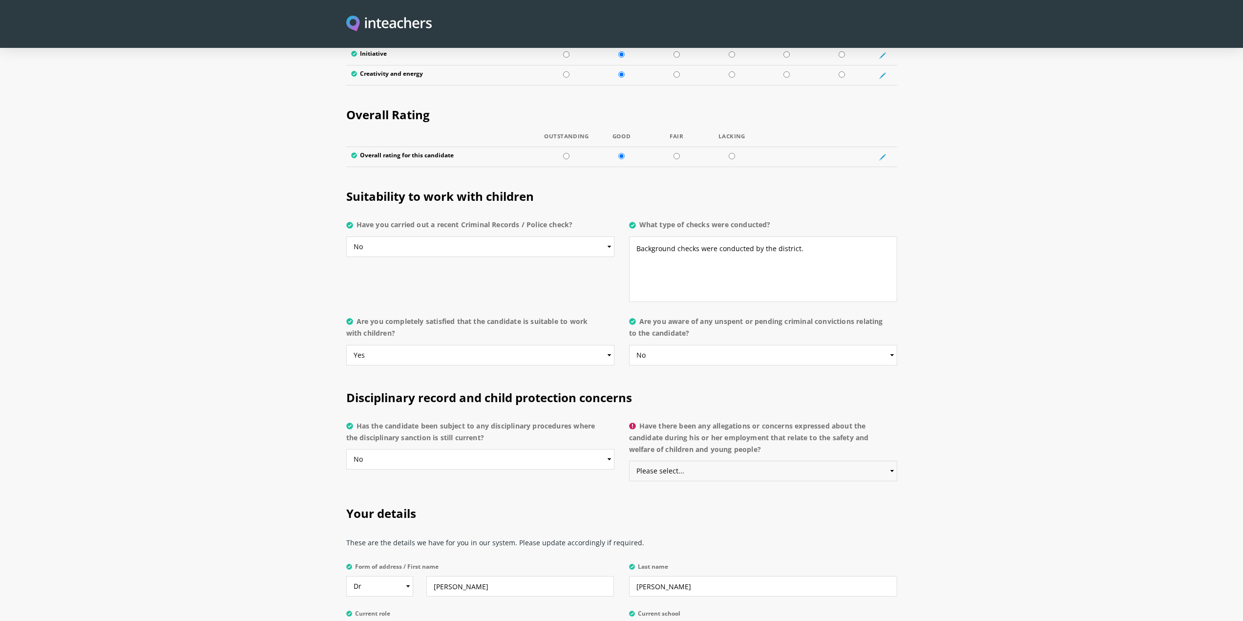
click at [717, 461] on select "Please select... Yes No Do not know" at bounding box center [763, 471] width 268 height 21
select select "No"
click at [629, 461] on select "Please select... Yes No Do not know" at bounding box center [763, 471] width 268 height 21
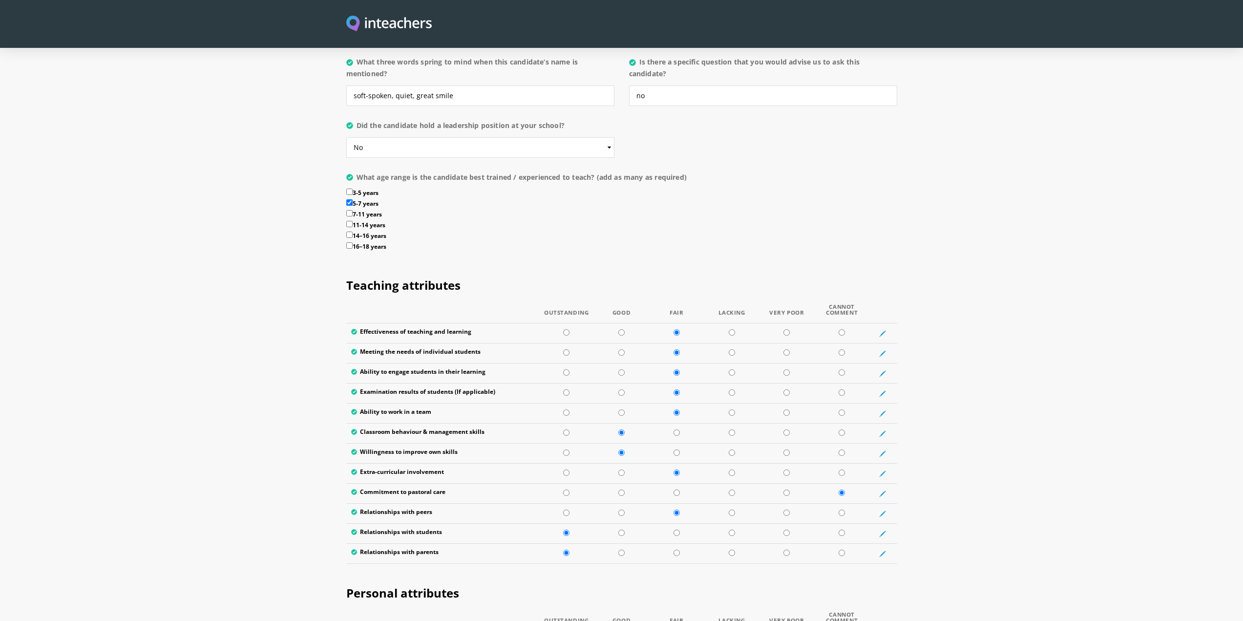
scroll to position [1026, 0]
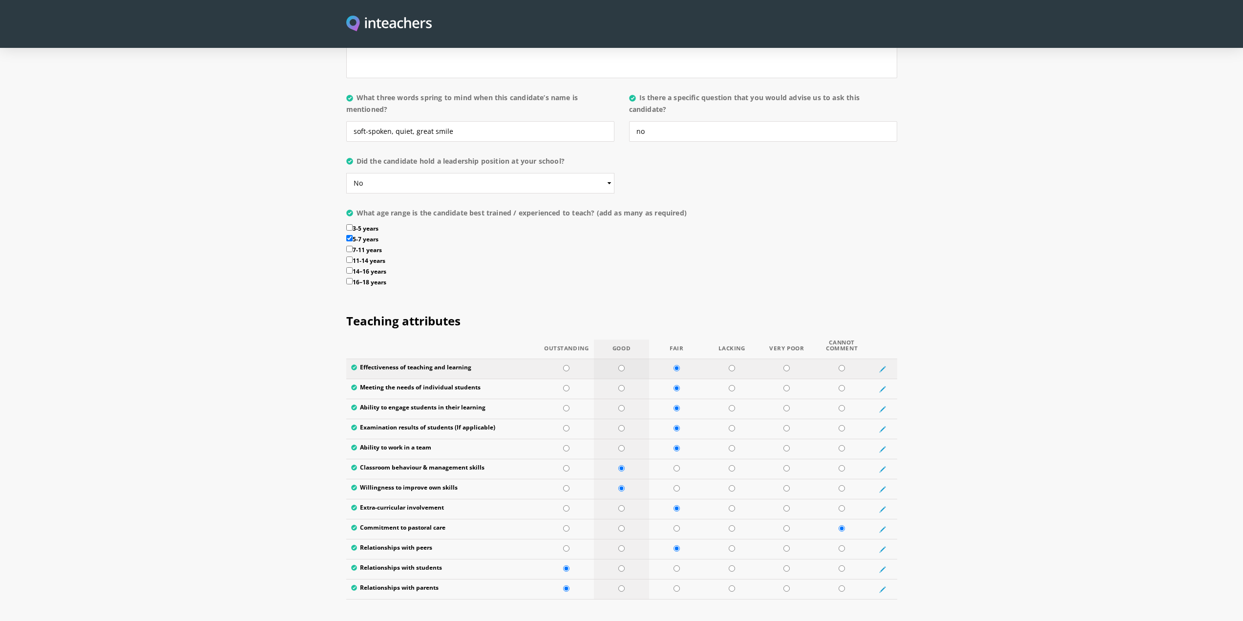
click at [621, 365] on input "radio" at bounding box center [621, 368] width 6 height 6
radio input "true"
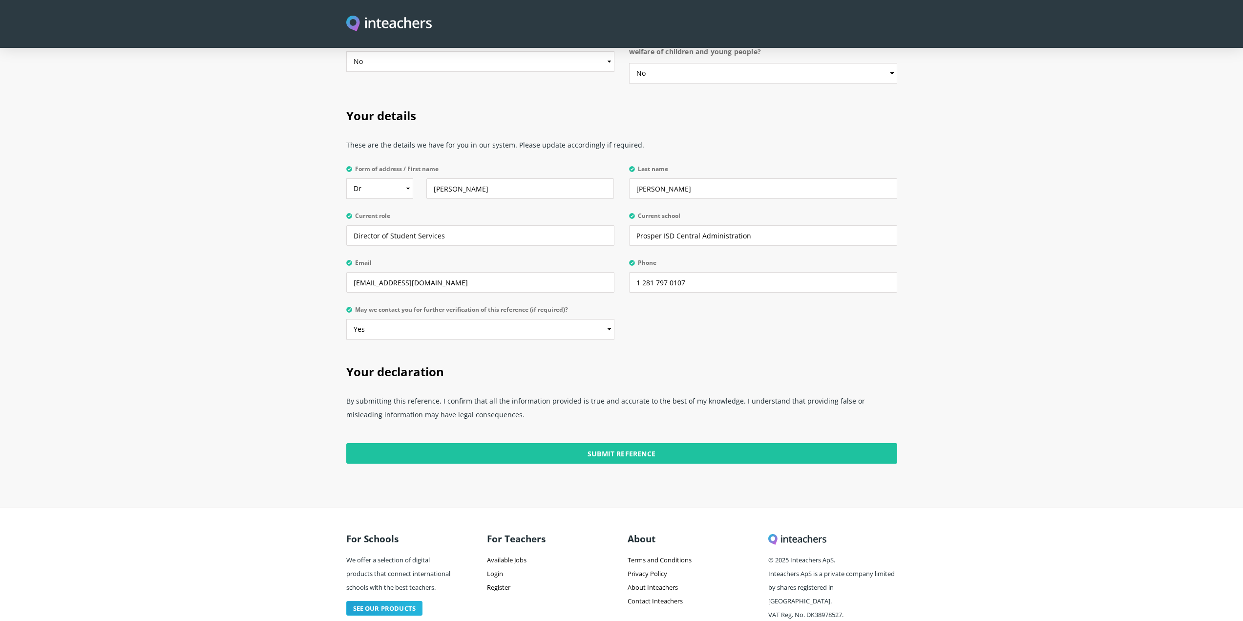
scroll to position [2209, 0]
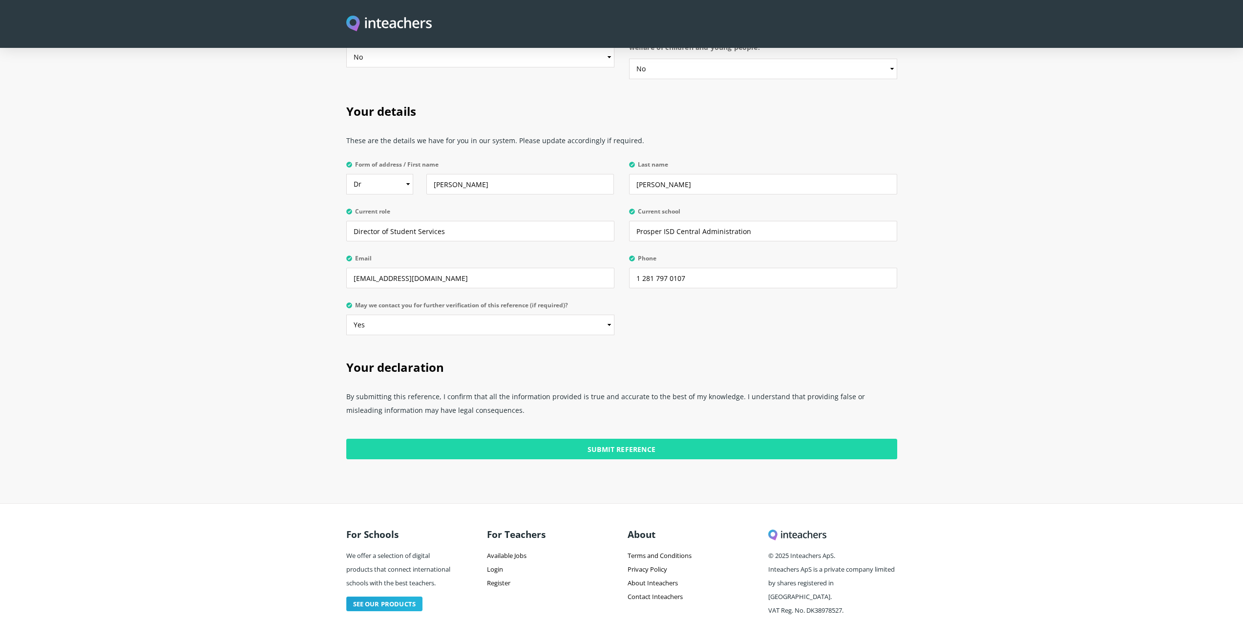
click at [607, 439] on input "Submit Reference" at bounding box center [621, 449] width 551 height 21
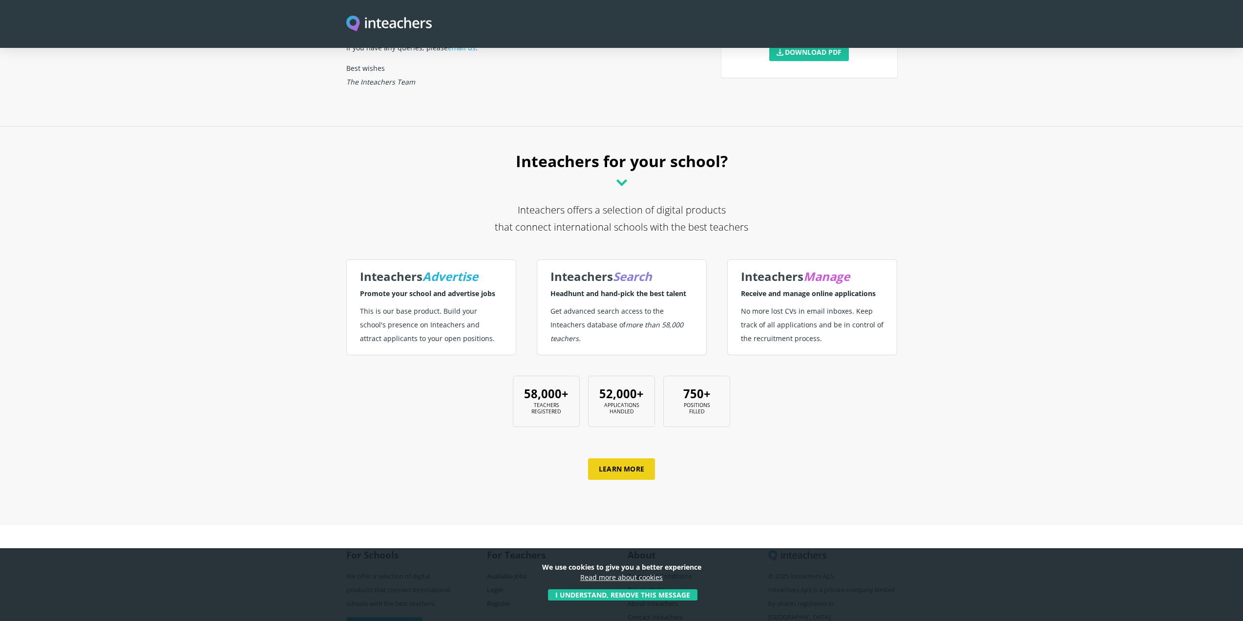
scroll to position [126, 0]
